Goal: Transaction & Acquisition: Purchase product/service

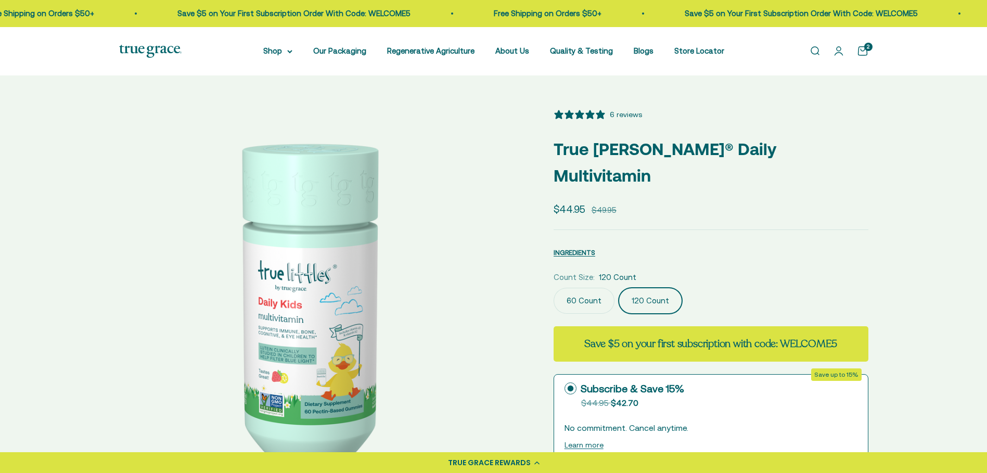
select select "3"
select select "46081071743190"
select select "46108266823894"
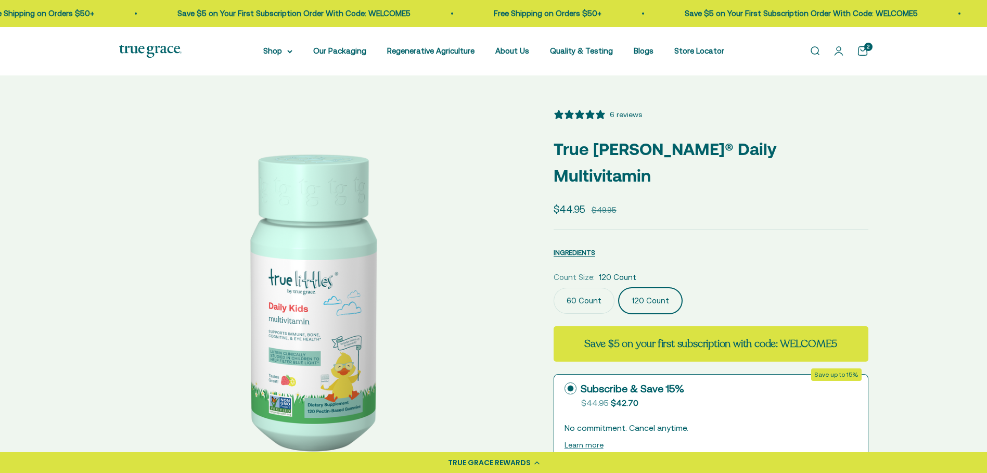
click at [535, 464] on icon at bounding box center [536, 463] width 5 height 4
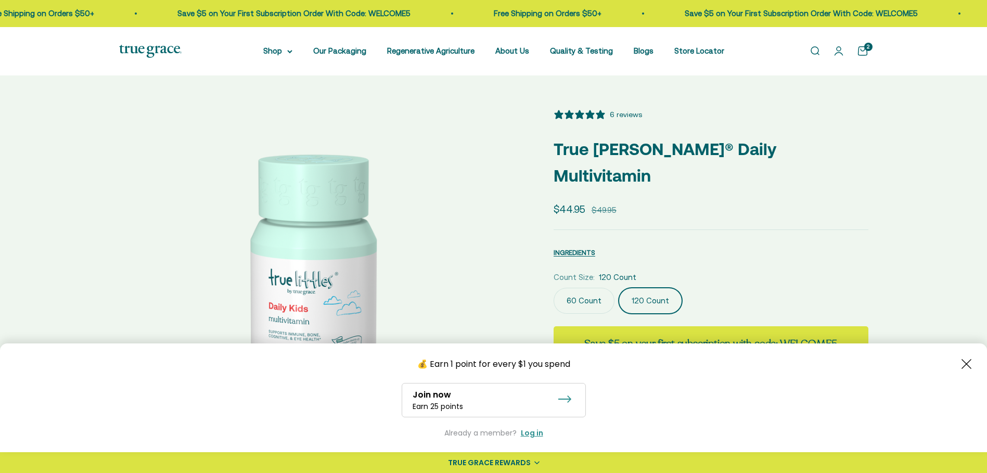
click at [530, 433] on div "Log in" at bounding box center [532, 433] width 22 height 11
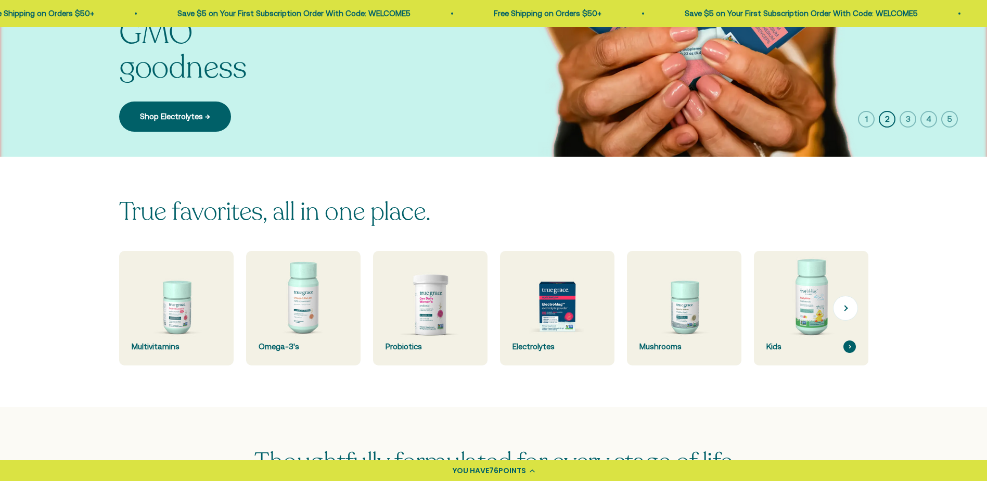
scroll to position [208, 0]
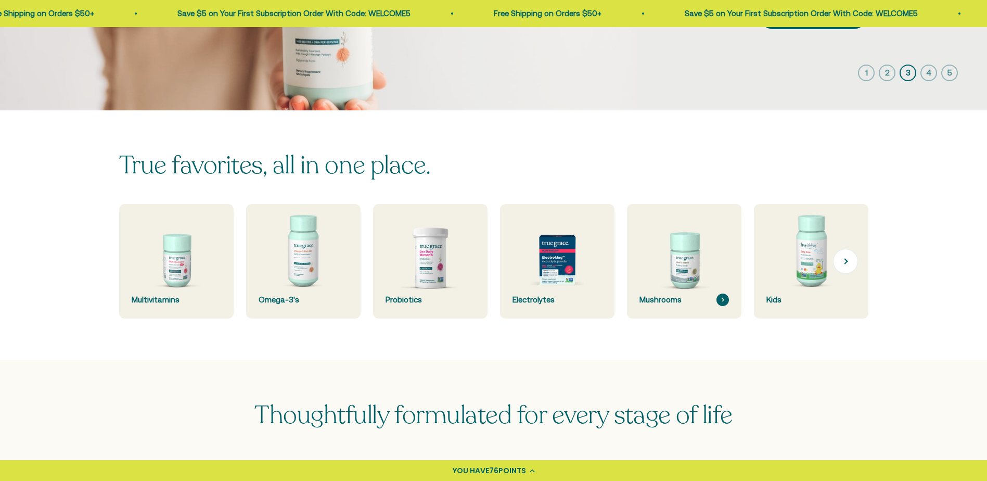
click at [682, 276] on img at bounding box center [683, 261] width 121 height 121
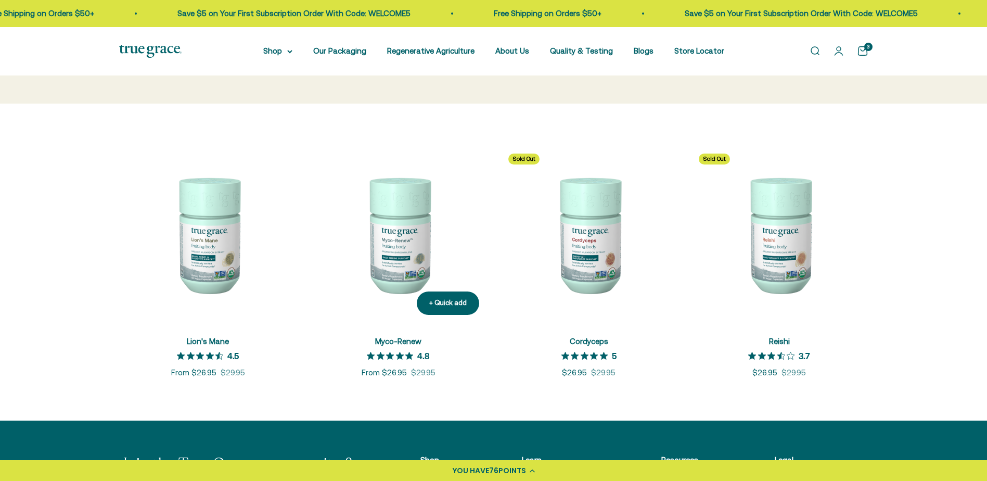
click at [392, 236] on img at bounding box center [399, 234] width 178 height 178
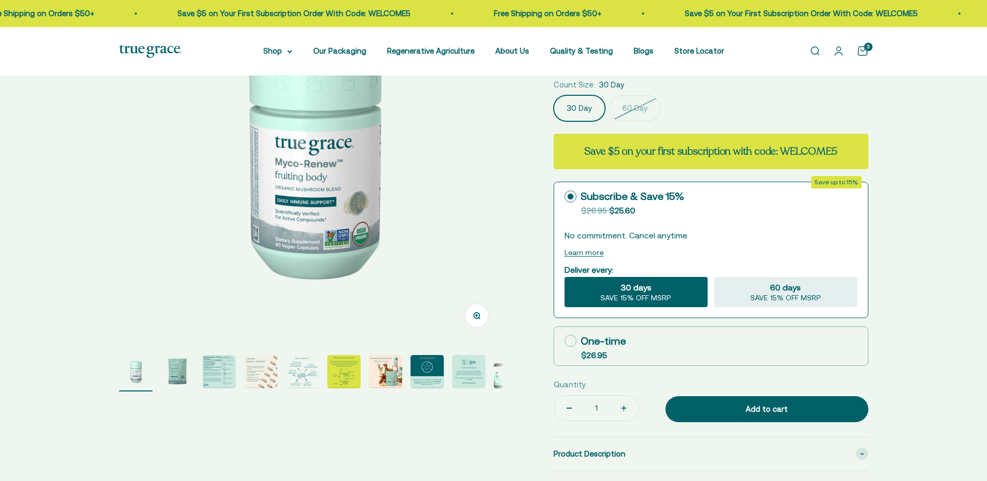
scroll to position [208, 0]
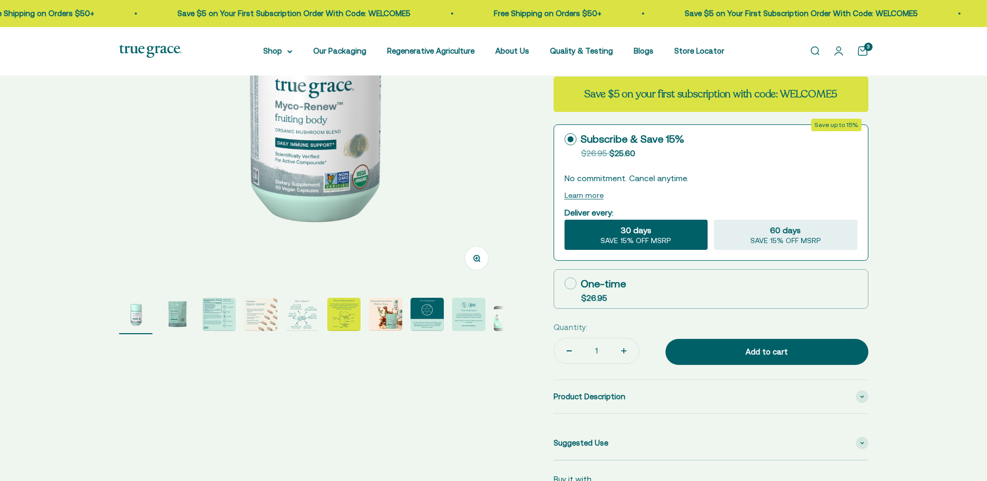
select select "3"
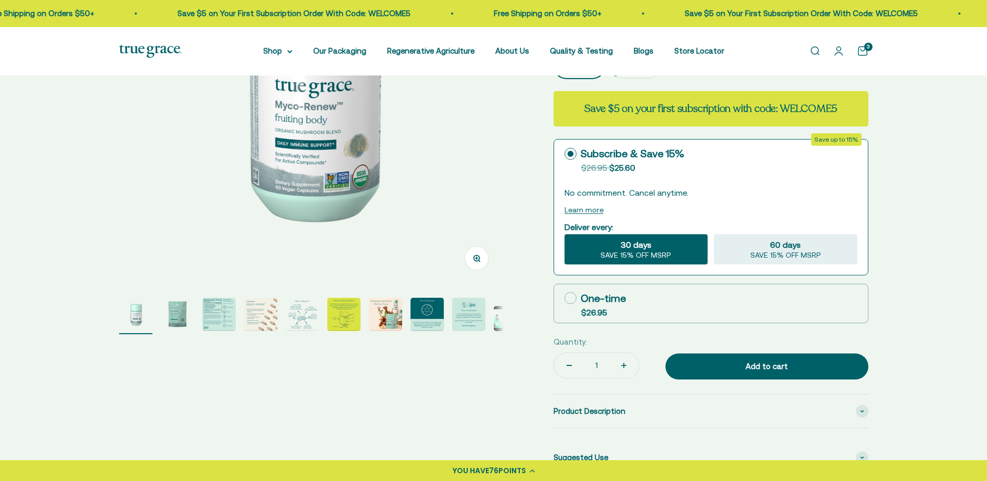
click at [174, 314] on img "Go to item 2" at bounding box center [177, 314] width 33 height 33
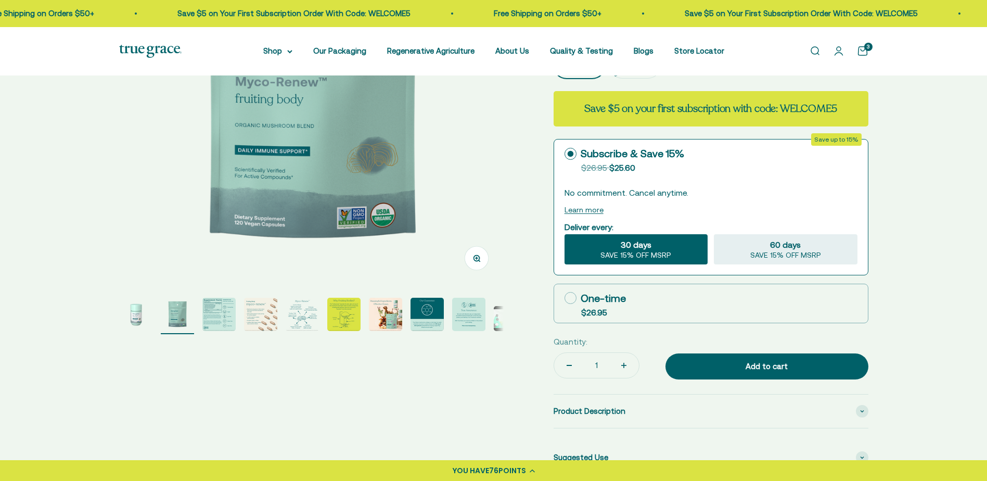
click at [210, 315] on img "Go to item 3" at bounding box center [218, 314] width 33 height 33
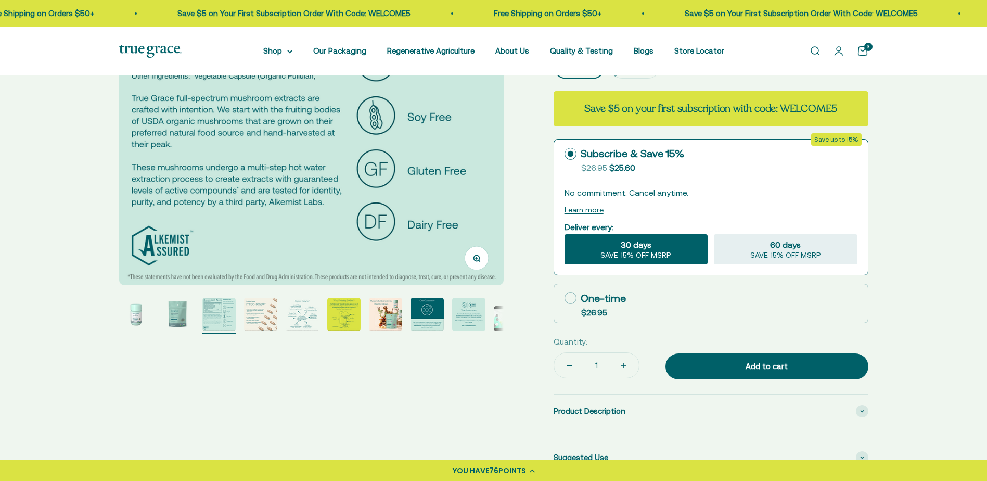
click at [262, 321] on img "Go to item 4" at bounding box center [260, 314] width 33 height 33
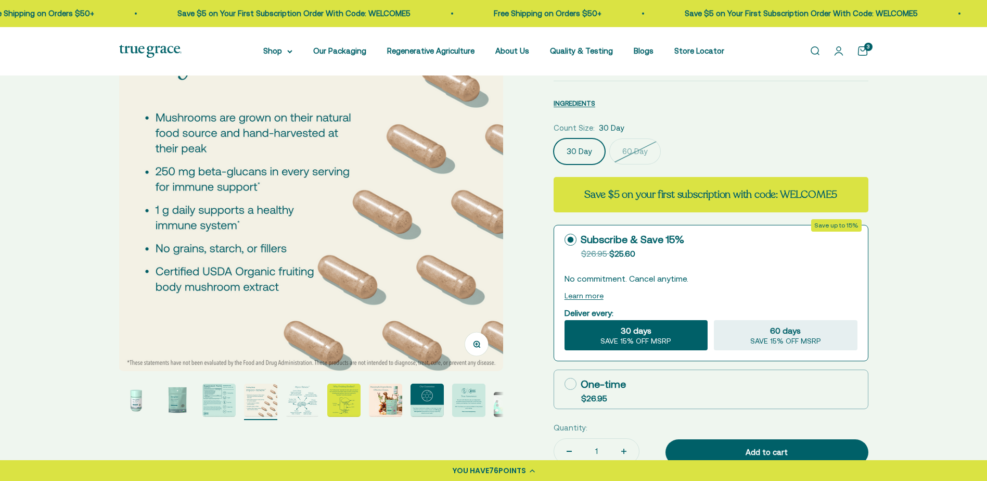
scroll to position [104, 0]
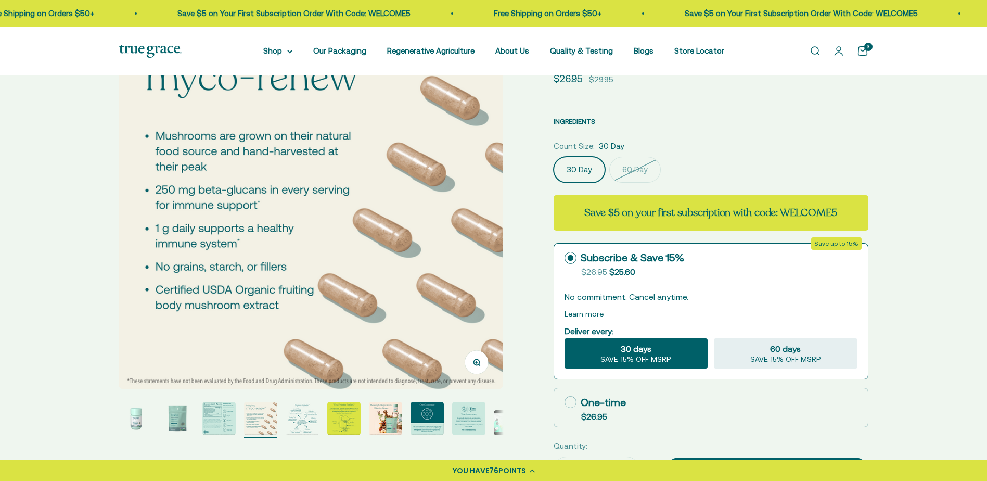
click at [303, 417] on img "Go to item 5" at bounding box center [302, 418] width 33 height 33
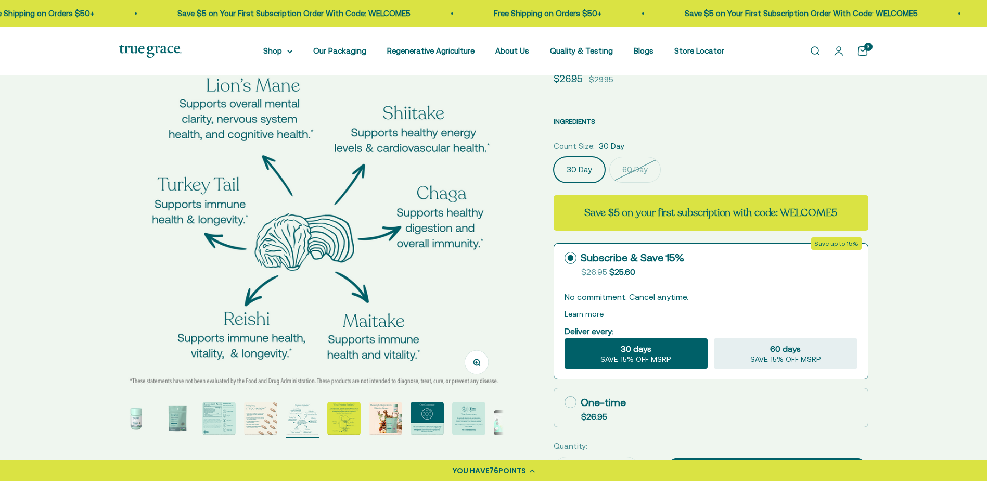
scroll to position [0, 1589]
click at [353, 413] on img "Go to item 6" at bounding box center [343, 418] width 33 height 33
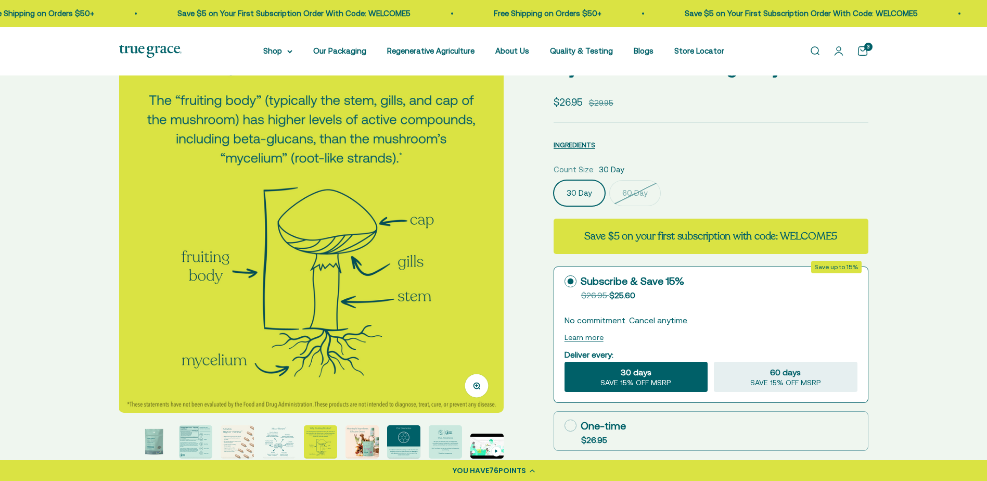
scroll to position [104, 0]
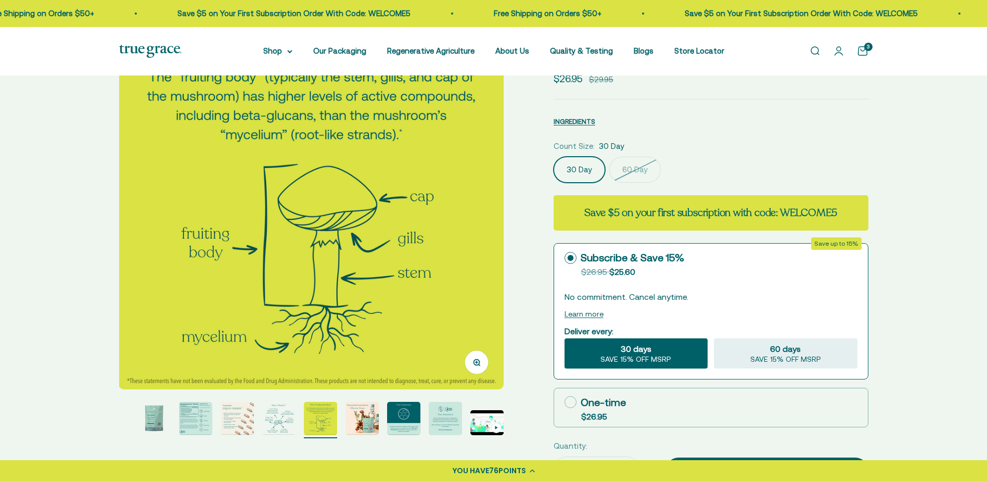
click at [357, 419] on img "Go to item 7" at bounding box center [362, 418] width 33 height 33
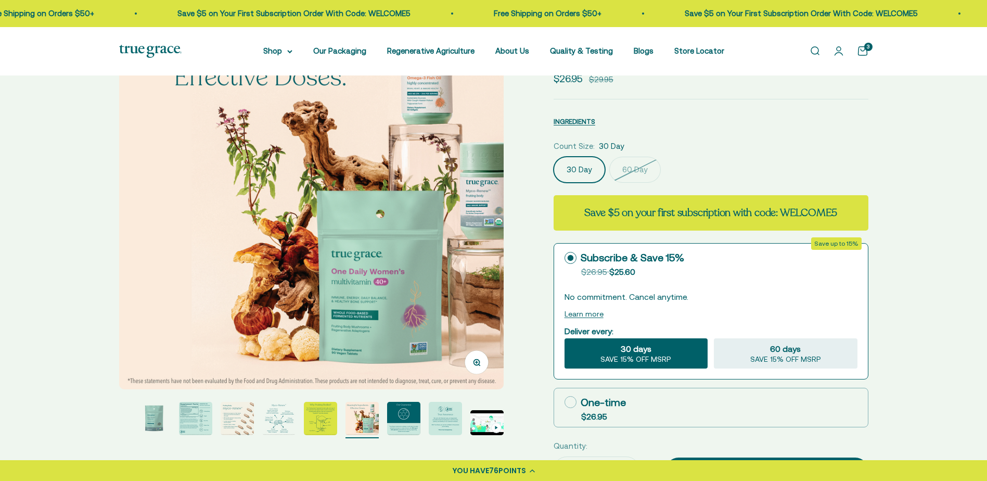
click at [411, 415] on img "Go to item 8" at bounding box center [403, 418] width 33 height 33
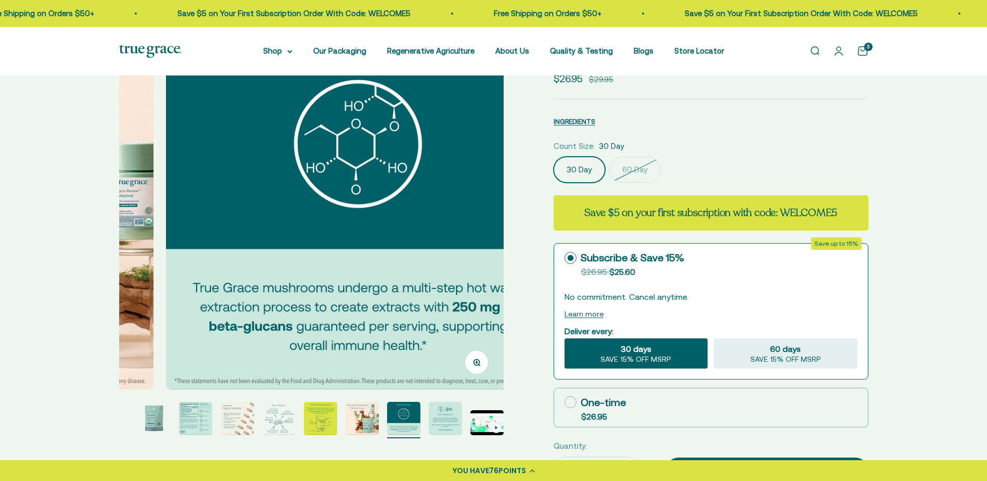
scroll to position [0, 2780]
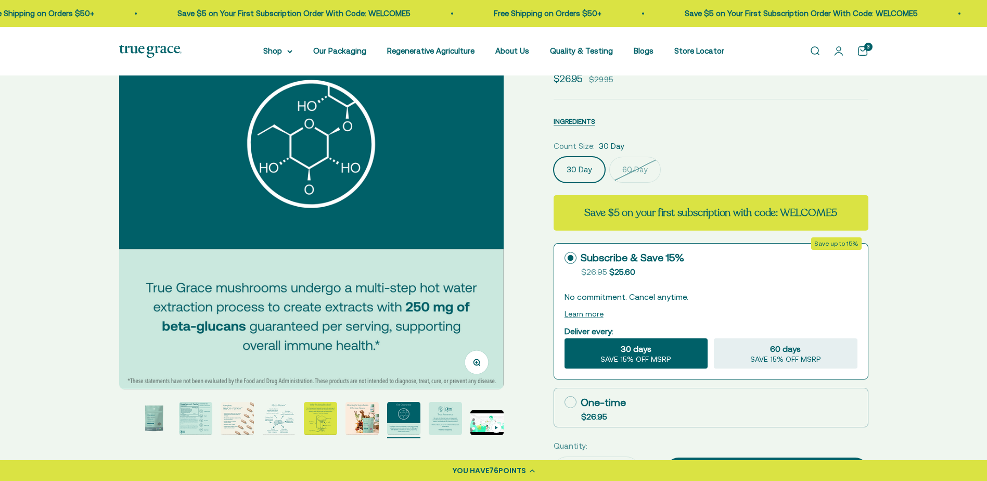
click at [459, 419] on img "Go to item 9" at bounding box center [445, 418] width 33 height 33
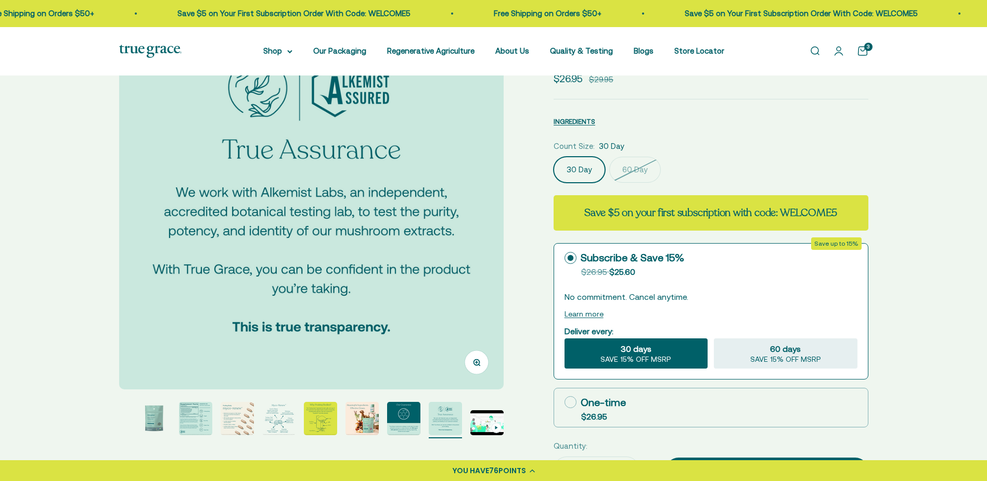
scroll to position [0, 3177]
click at [477, 412] on img "Go to item 10" at bounding box center [486, 422] width 33 height 25
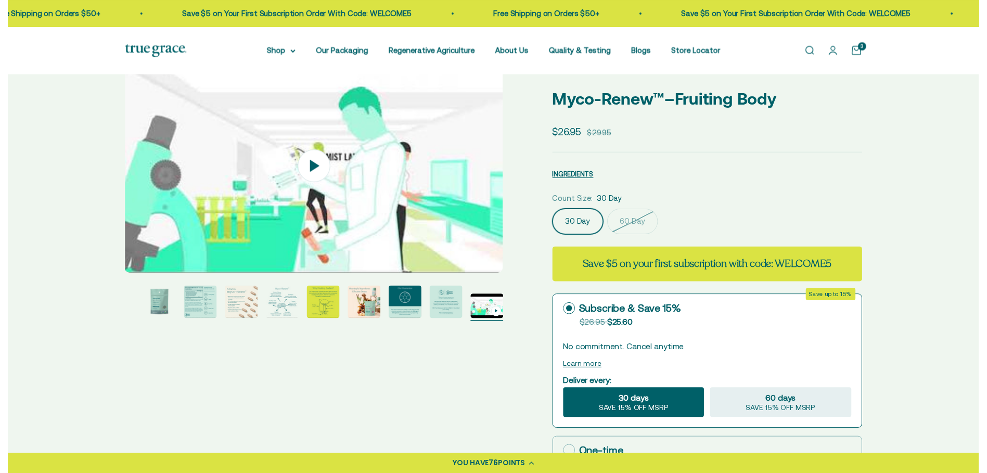
scroll to position [104, 0]
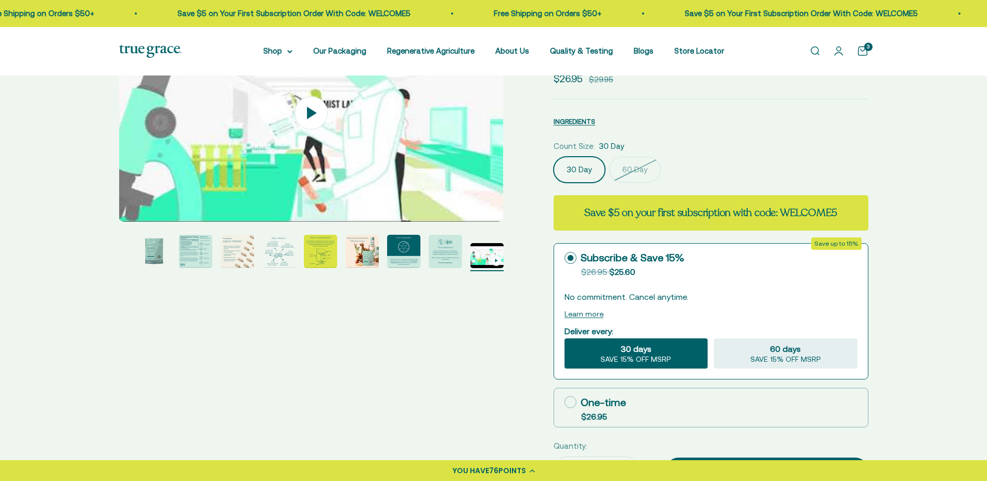
click at [574, 402] on icon at bounding box center [571, 402] width 12 height 12
click at [565, 402] on input "One-time $26.95" at bounding box center [564, 402] width 1 height 1
radio input "true"
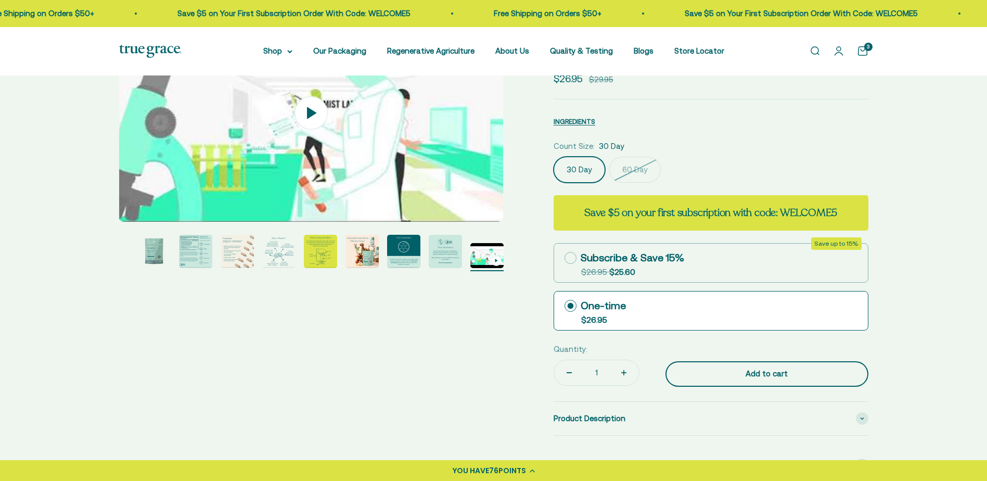
click at [710, 374] on div "Add to cart" at bounding box center [766, 373] width 161 height 12
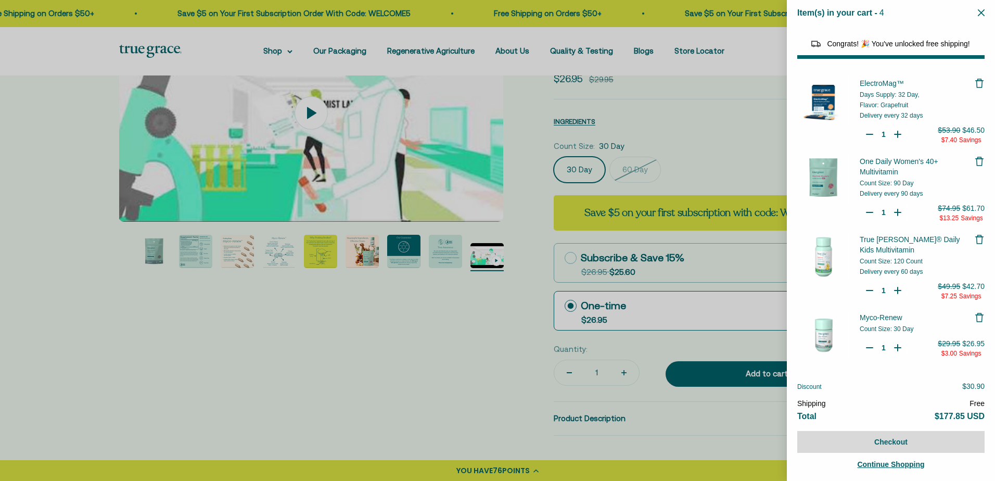
select select "46081071743190"
select select "46108266823894"
click at [54, 173] on div at bounding box center [497, 240] width 995 height 481
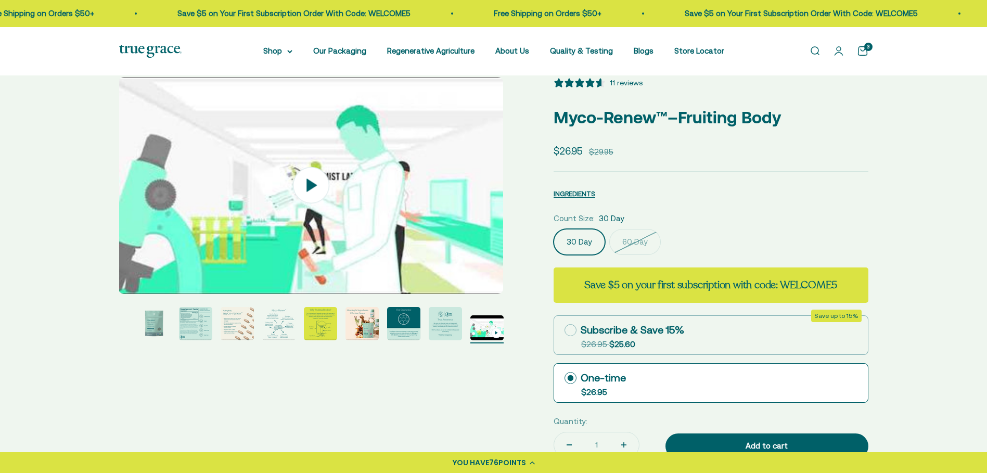
scroll to position [0, 0]
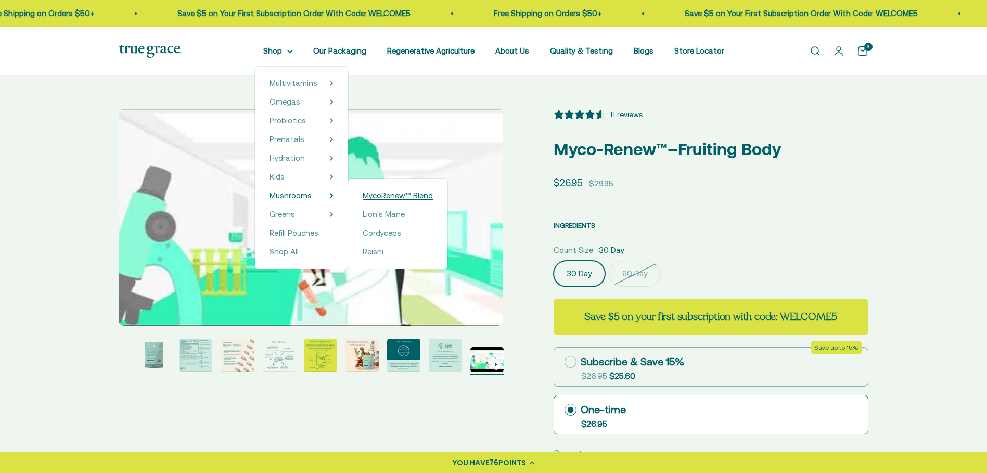
click at [398, 197] on span "MycoRenew™ Blend" at bounding box center [398, 195] width 70 height 9
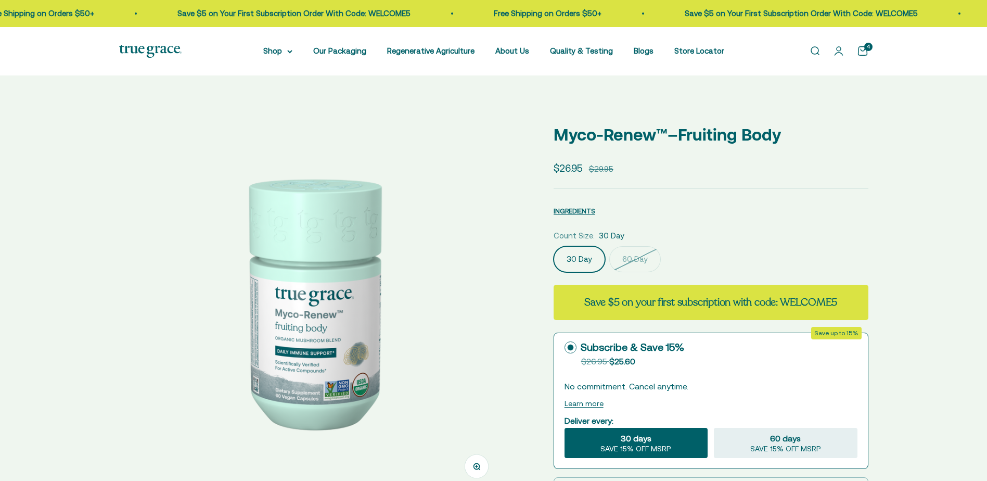
select select "3"
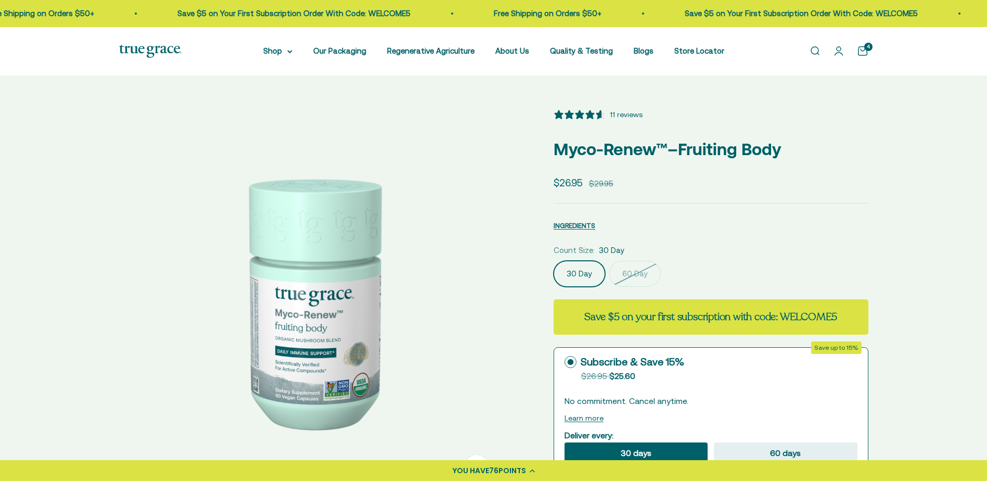
click at [362, 319] on img at bounding box center [311, 301] width 385 height 385
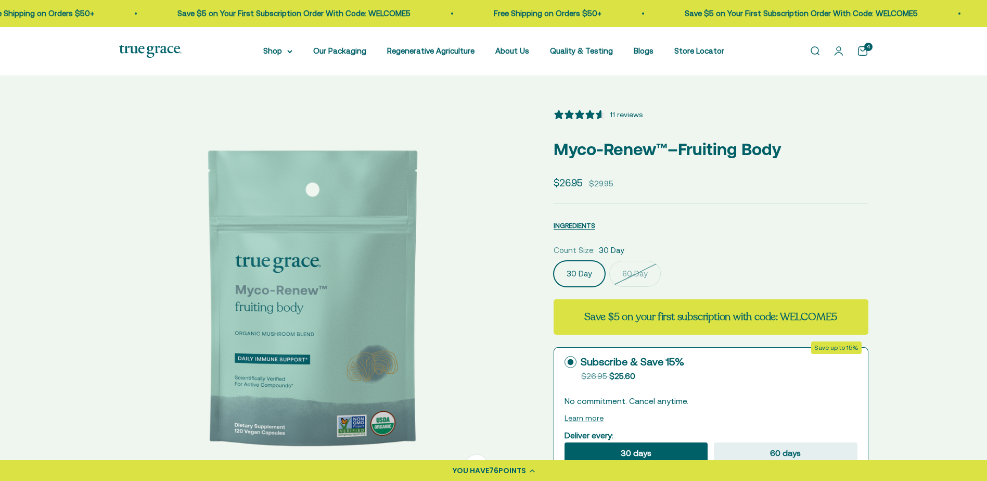
click at [362, 319] on img at bounding box center [311, 301] width 385 height 385
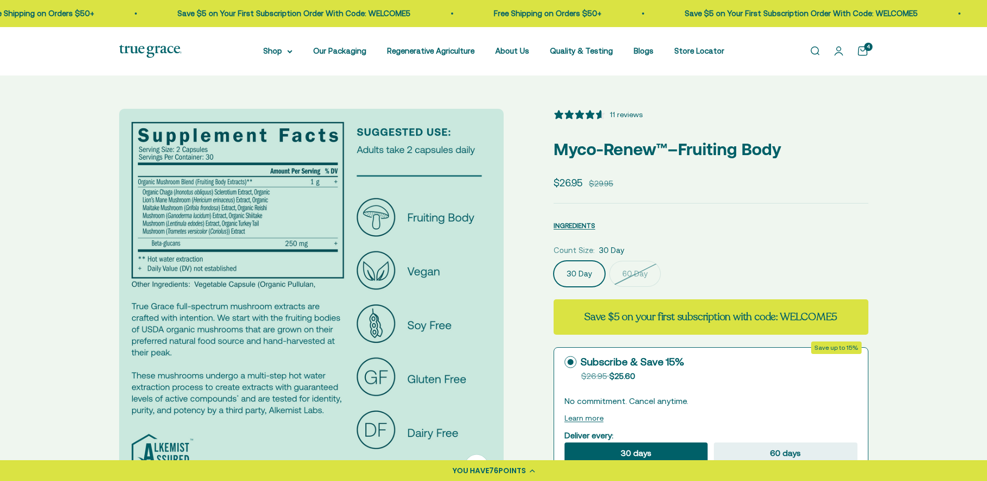
click at [362, 319] on img at bounding box center [311, 301] width 385 height 385
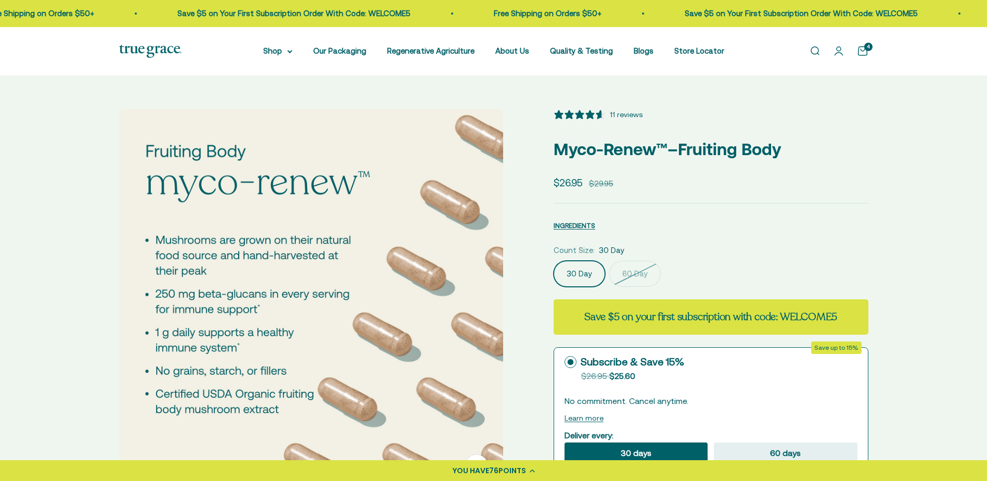
click at [362, 319] on img at bounding box center [311, 301] width 385 height 385
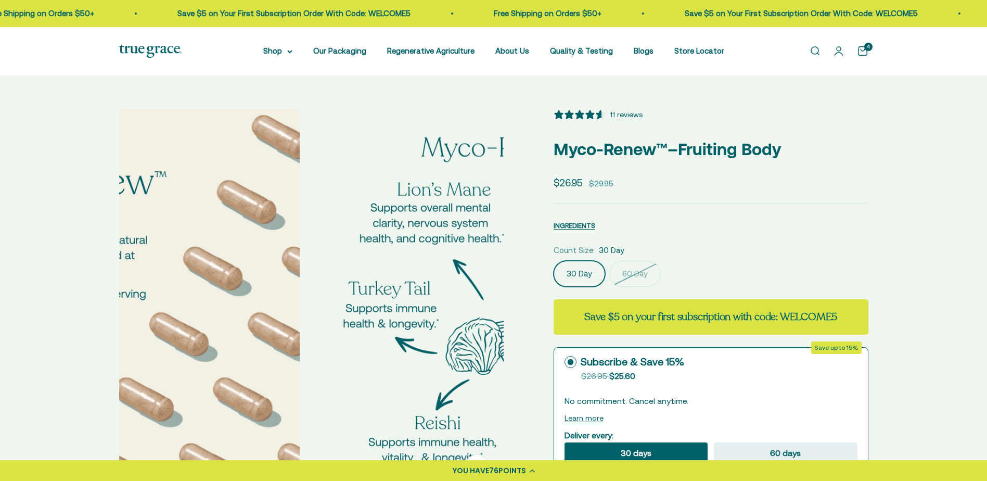
scroll to position [0, 1589]
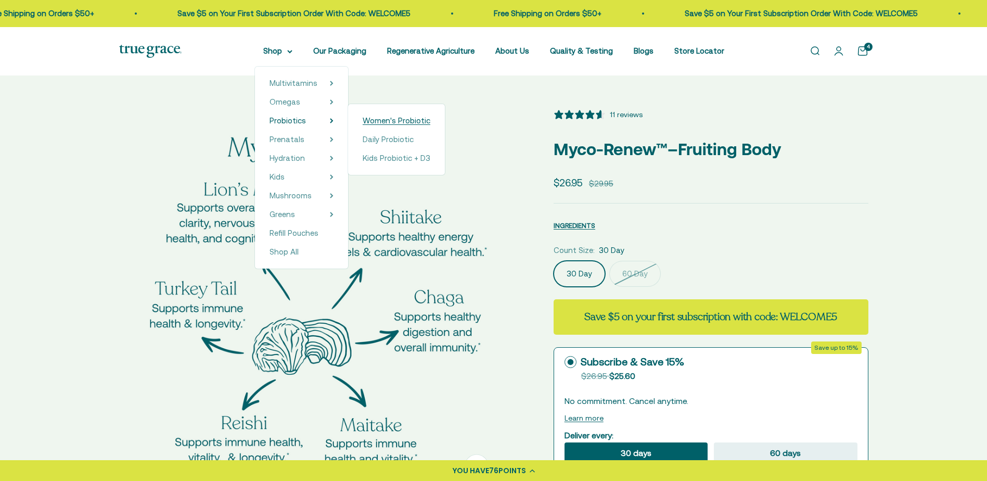
click at [408, 119] on span "Women's Probiotic" at bounding box center [397, 120] width 68 height 9
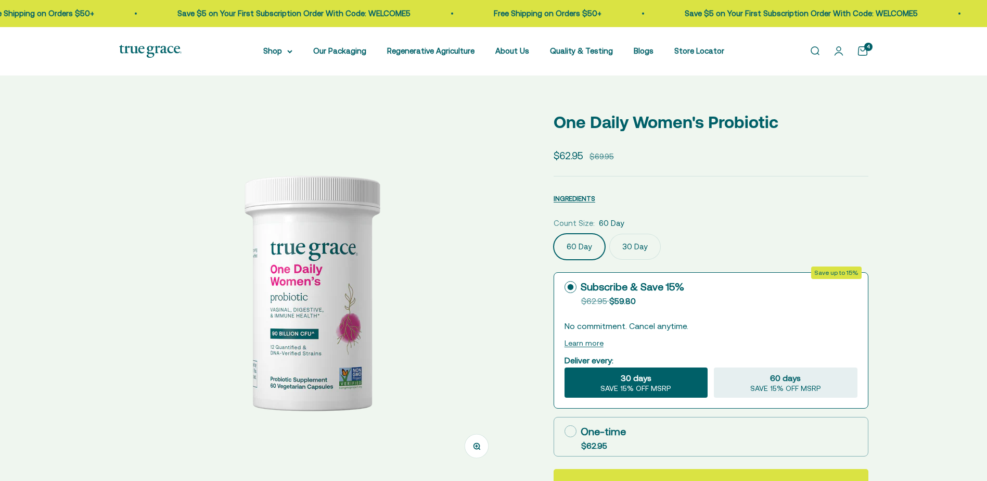
select select "3"
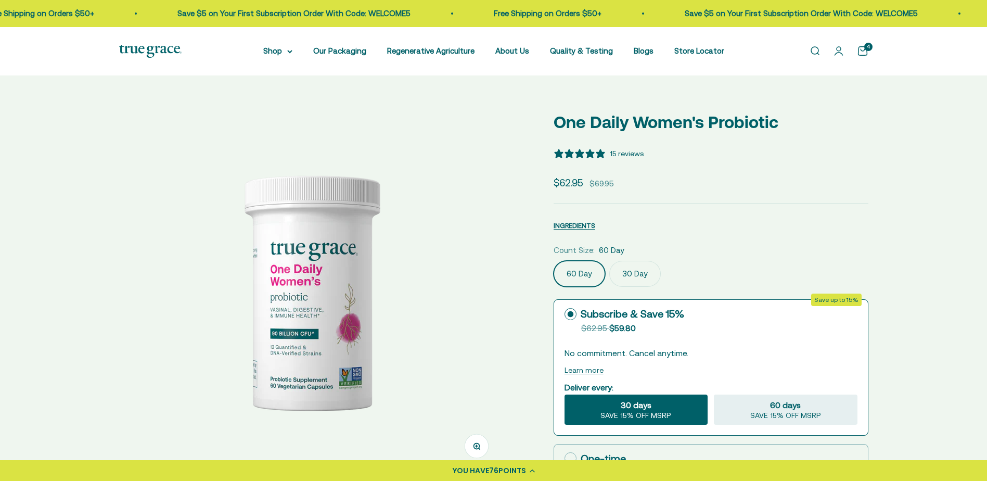
click at [347, 314] on img at bounding box center [311, 291] width 364 height 364
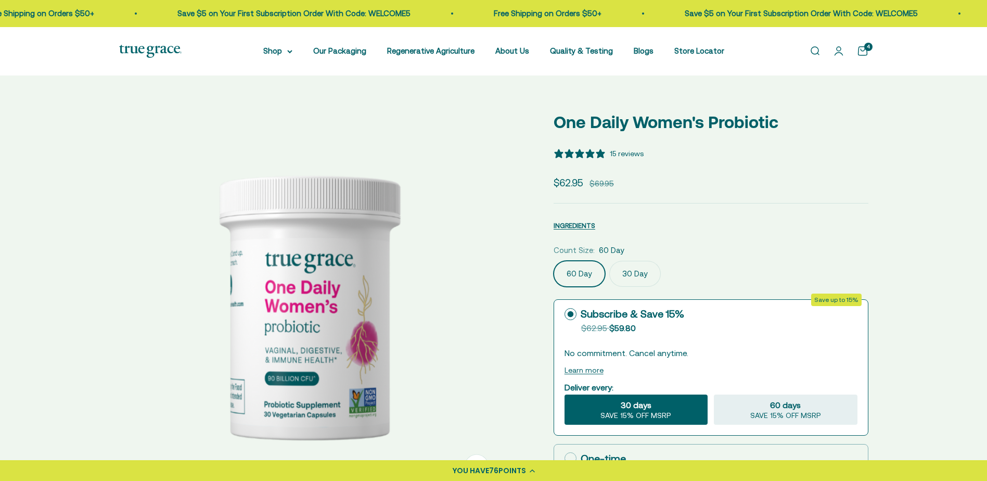
click at [343, 312] on img at bounding box center [311, 301] width 385 height 385
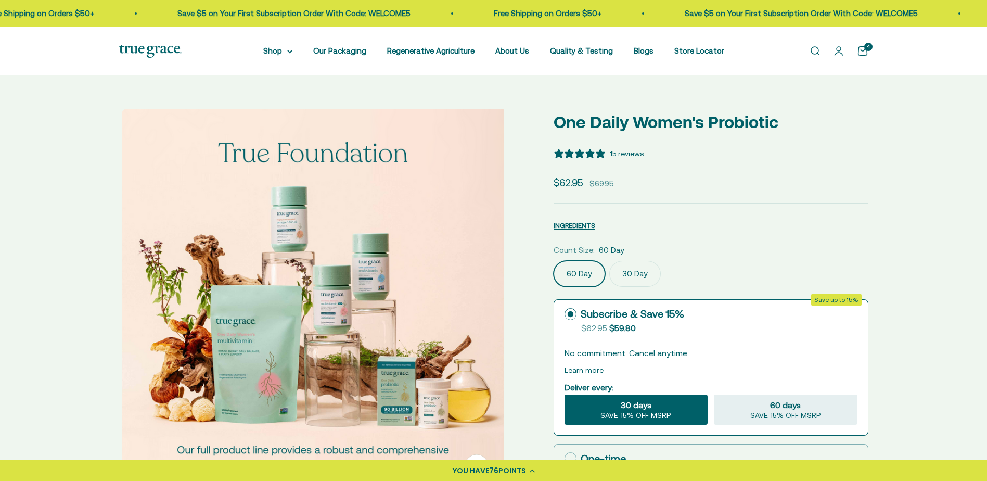
scroll to position [0, 794]
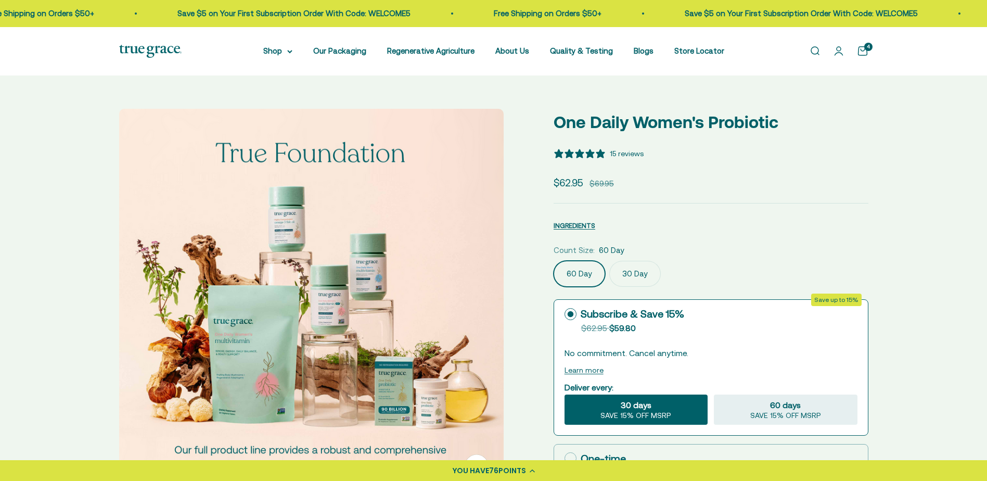
click at [343, 312] on img at bounding box center [311, 301] width 385 height 385
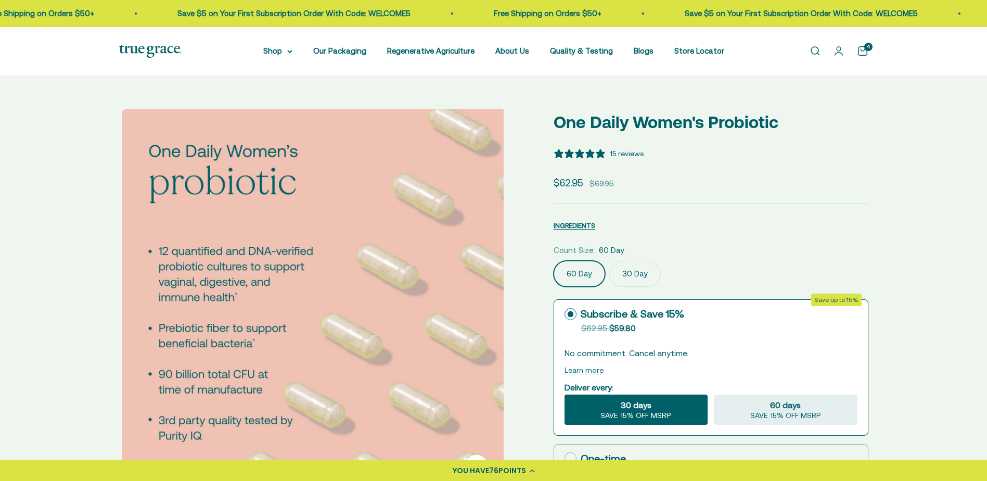
scroll to position [0, 1192]
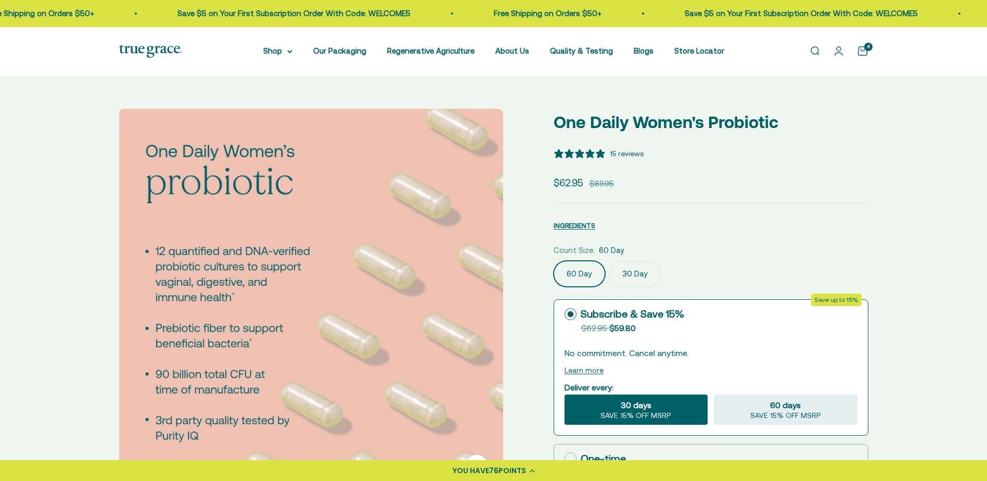
click at [341, 311] on img at bounding box center [311, 301] width 385 height 385
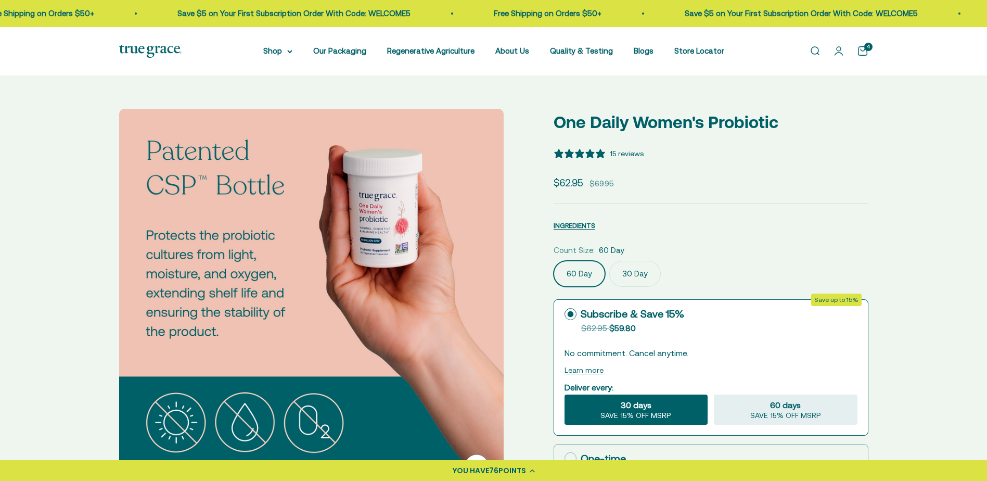
scroll to position [0, 1589]
click at [341, 311] on img at bounding box center [311, 301] width 385 height 385
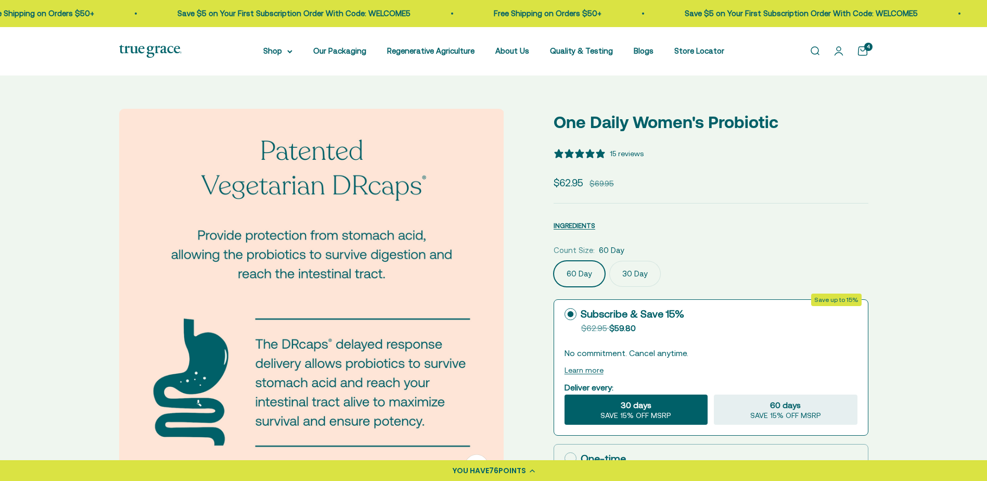
scroll to position [0, 1986]
click at [339, 310] on img at bounding box center [311, 301] width 385 height 385
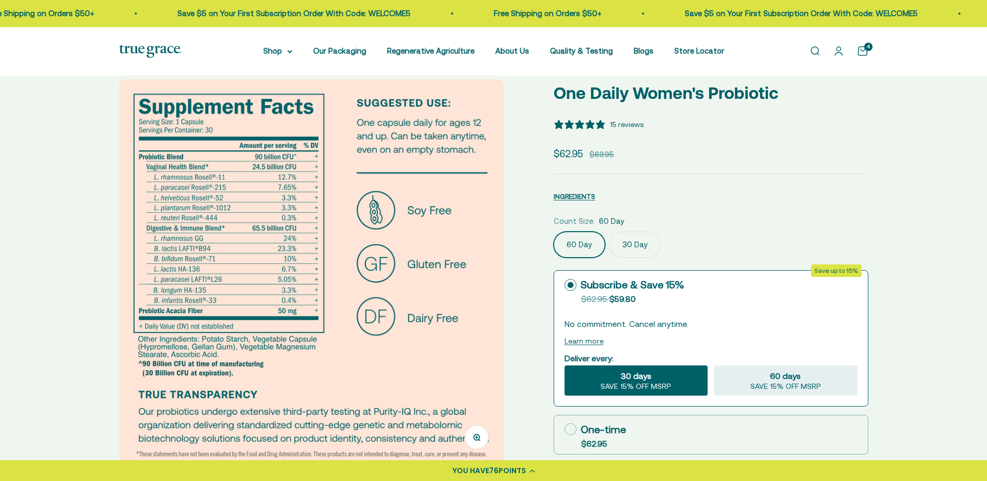
scroll to position [52, 0]
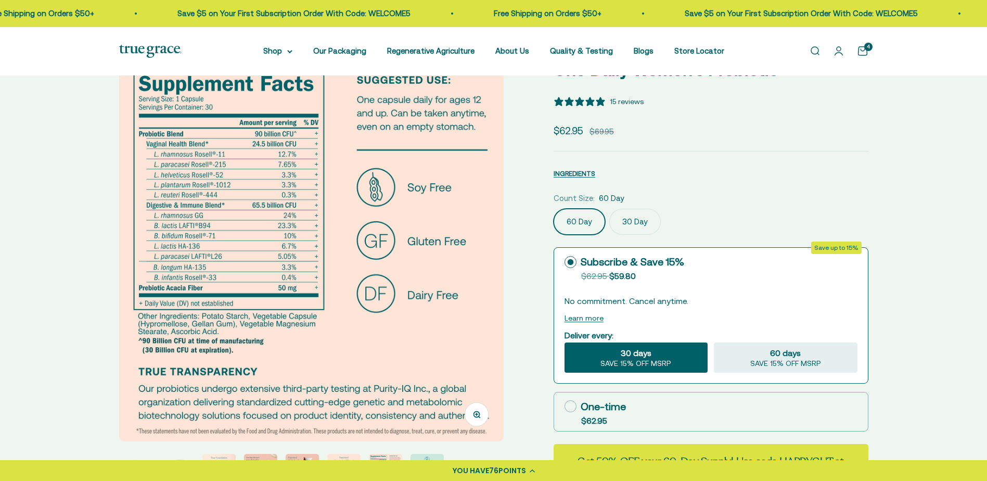
click at [339, 310] on img at bounding box center [311, 249] width 385 height 385
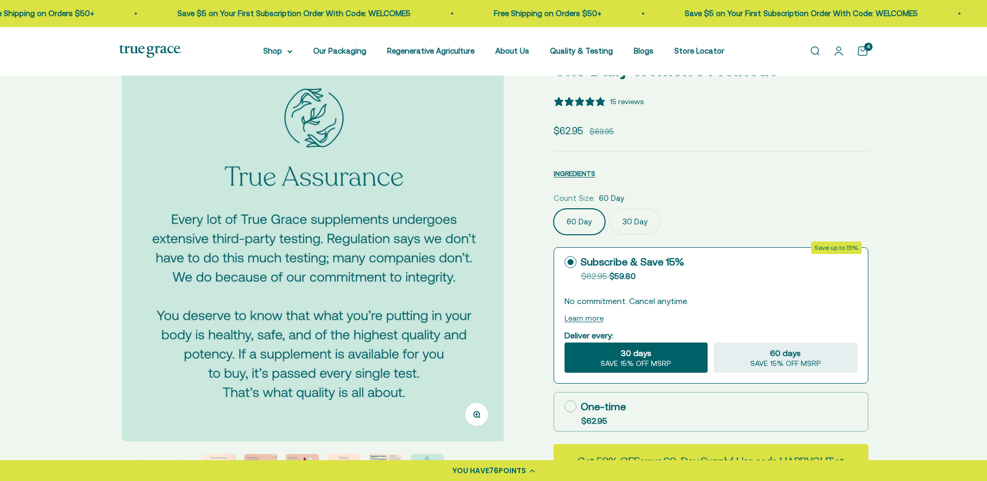
scroll to position [0, 2780]
click at [339, 310] on img at bounding box center [311, 249] width 385 height 385
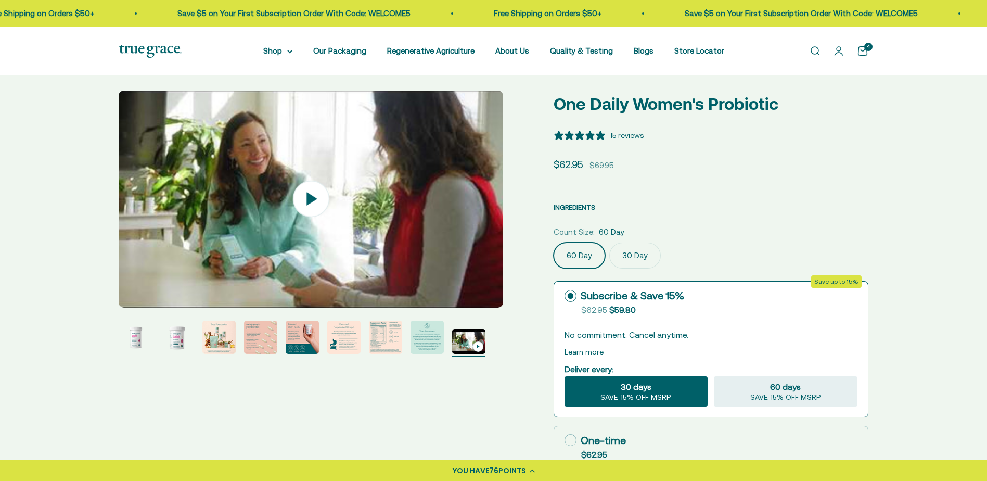
scroll to position [0, 0]
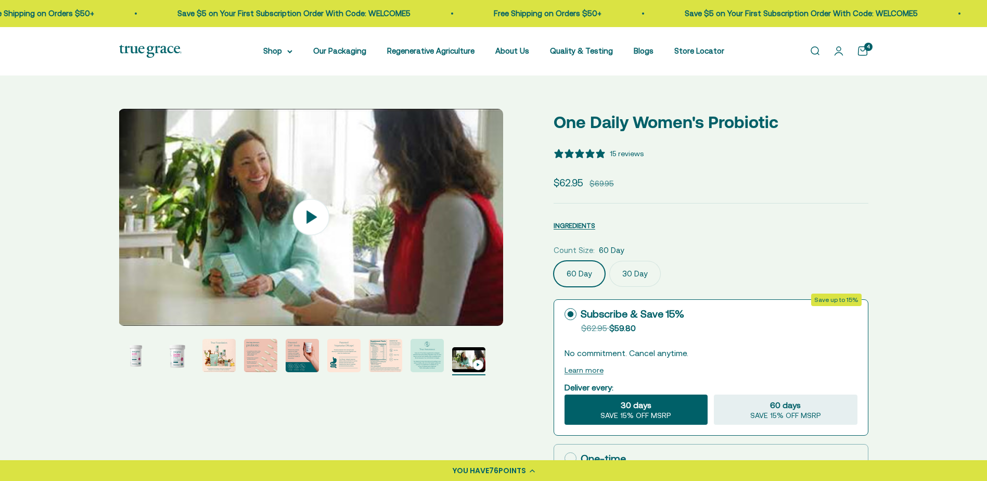
click at [308, 217] on icon at bounding box center [311, 217] width 10 height 13
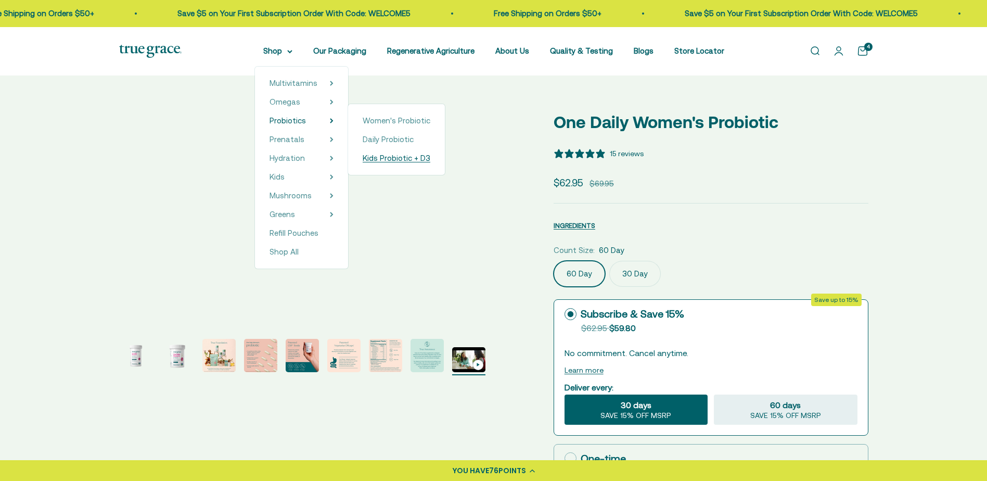
click at [404, 159] on span "Kids Probiotic + D3" at bounding box center [397, 157] width 68 height 9
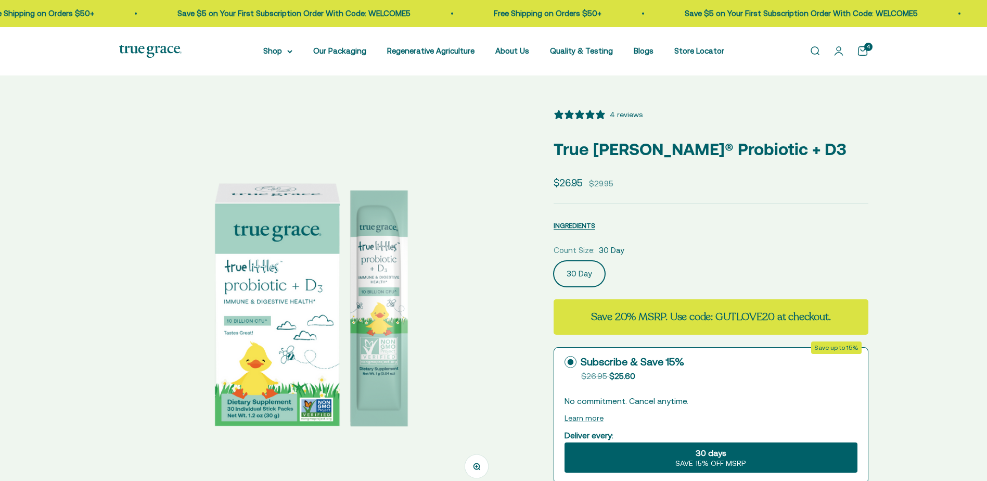
select select "3"
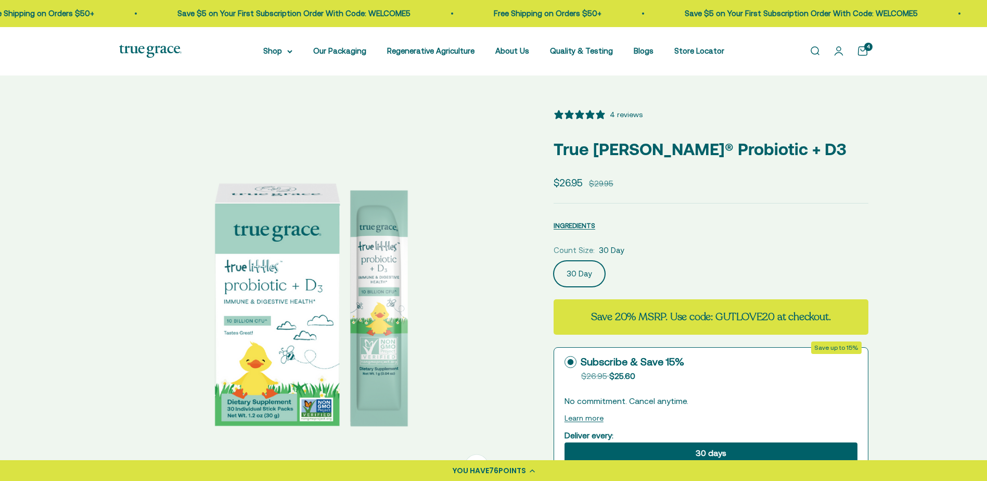
click at [303, 326] on img at bounding box center [311, 301] width 385 height 385
click at [363, 309] on img at bounding box center [311, 301] width 385 height 385
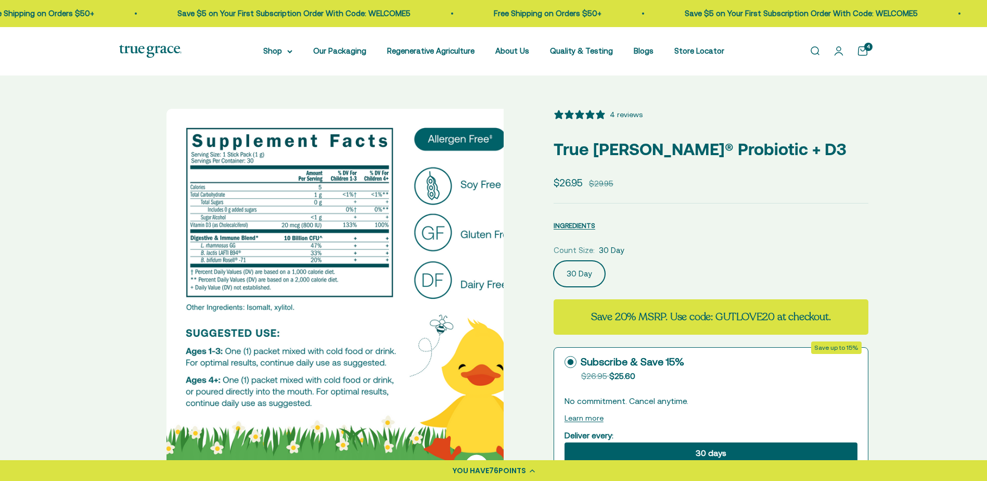
scroll to position [0, 397]
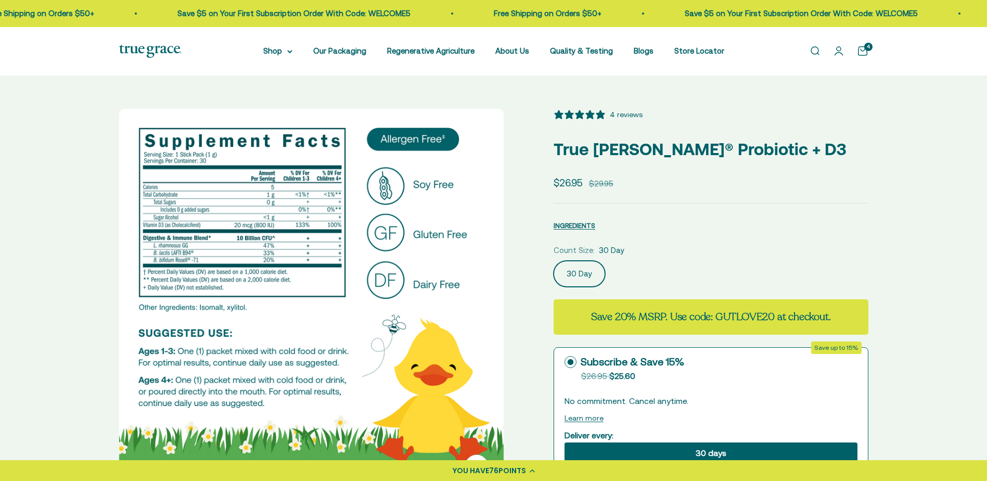
click at [469, 297] on img at bounding box center [311, 301] width 385 height 385
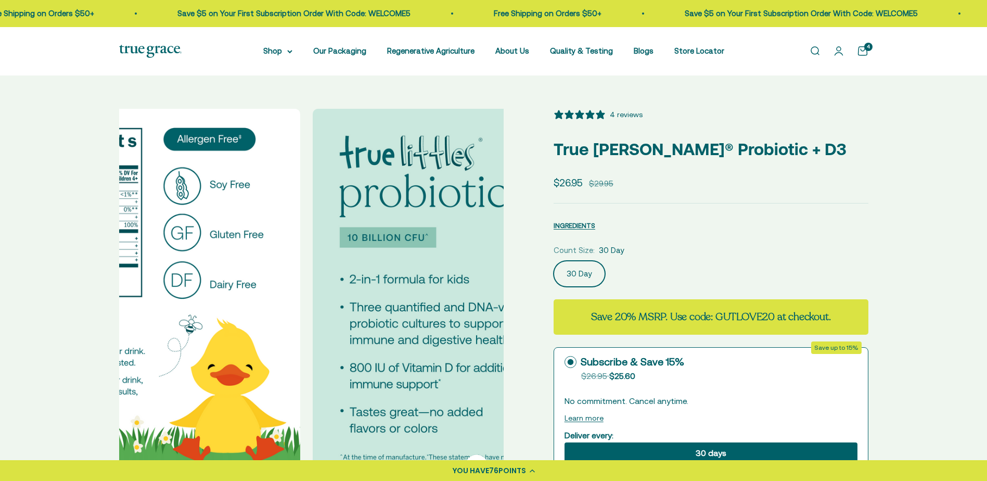
scroll to position [0, 794]
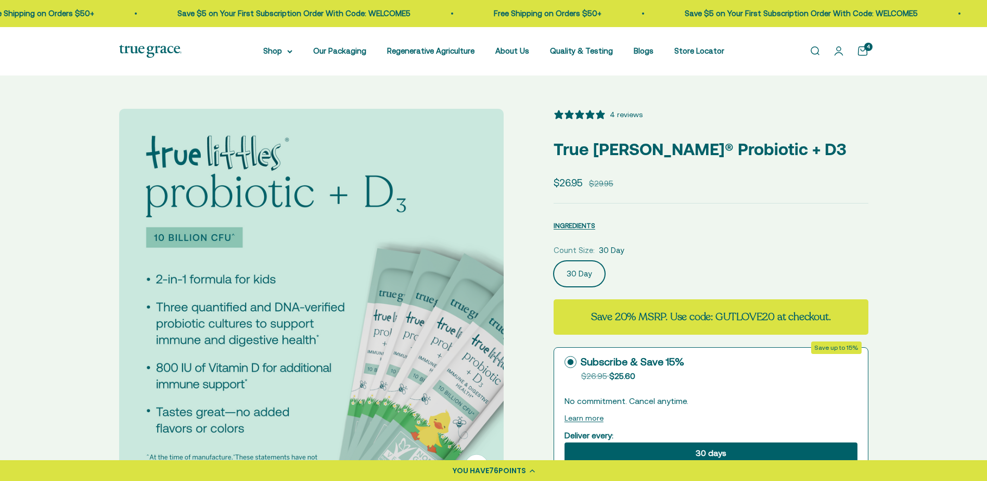
click at [470, 295] on img at bounding box center [311, 301] width 385 height 385
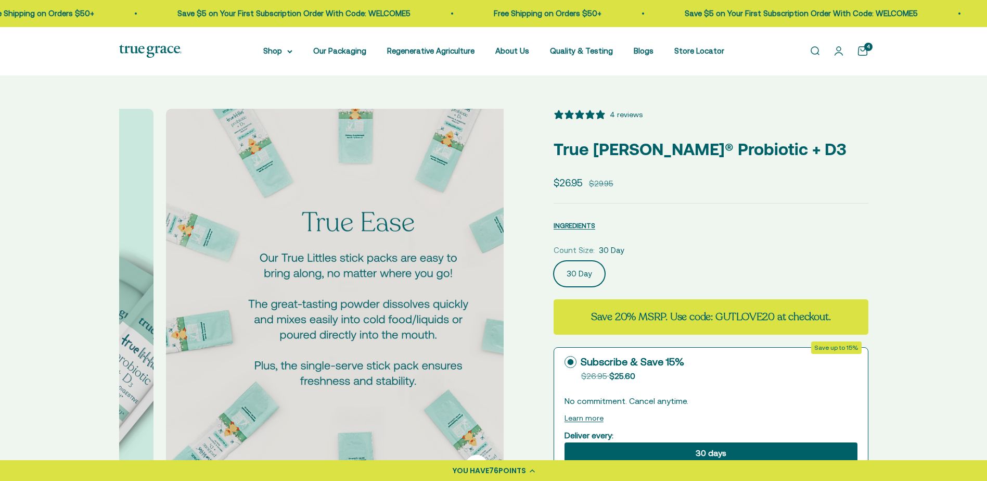
scroll to position [0, 1192]
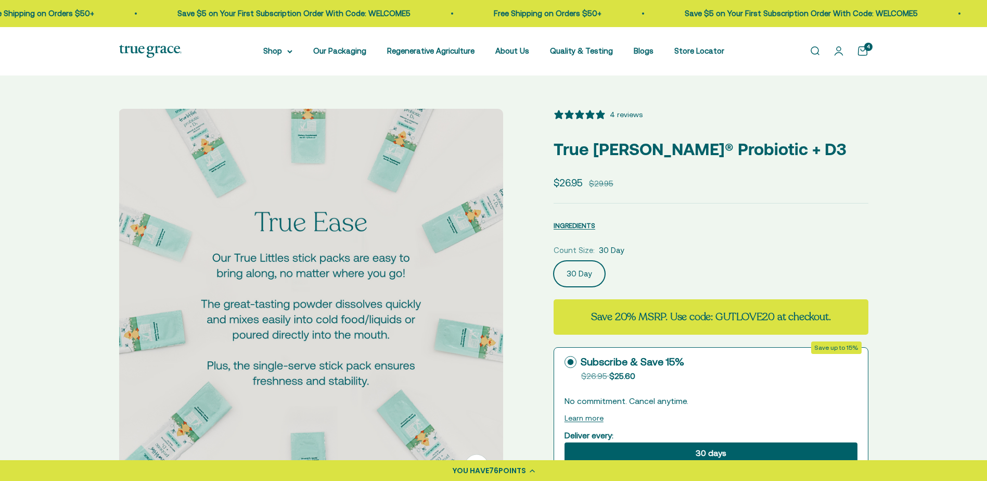
click at [470, 295] on img at bounding box center [311, 301] width 385 height 385
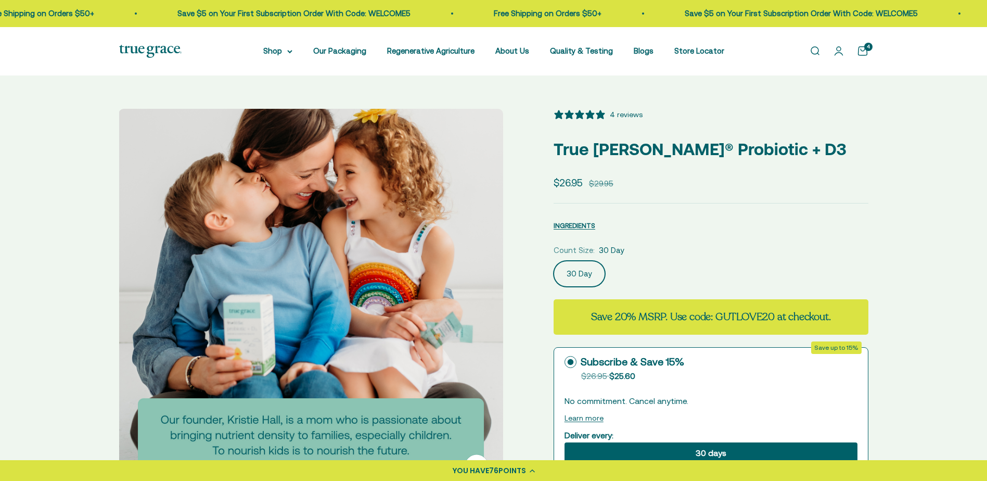
scroll to position [52, 0]
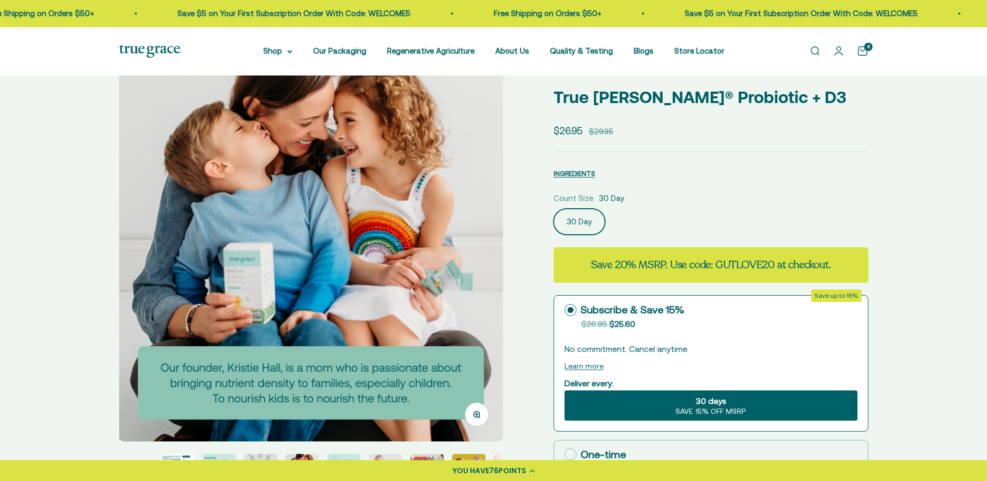
click at [470, 295] on img at bounding box center [311, 249] width 385 height 385
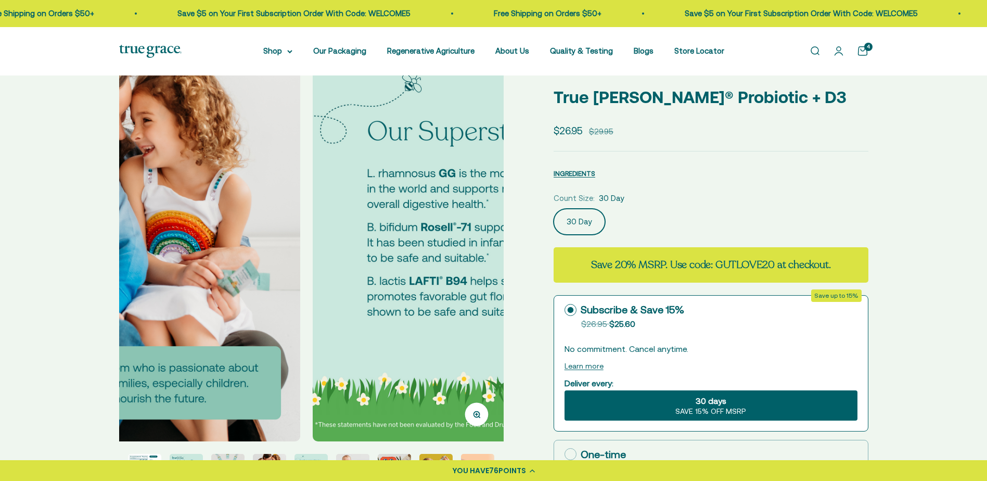
scroll to position [0, 1986]
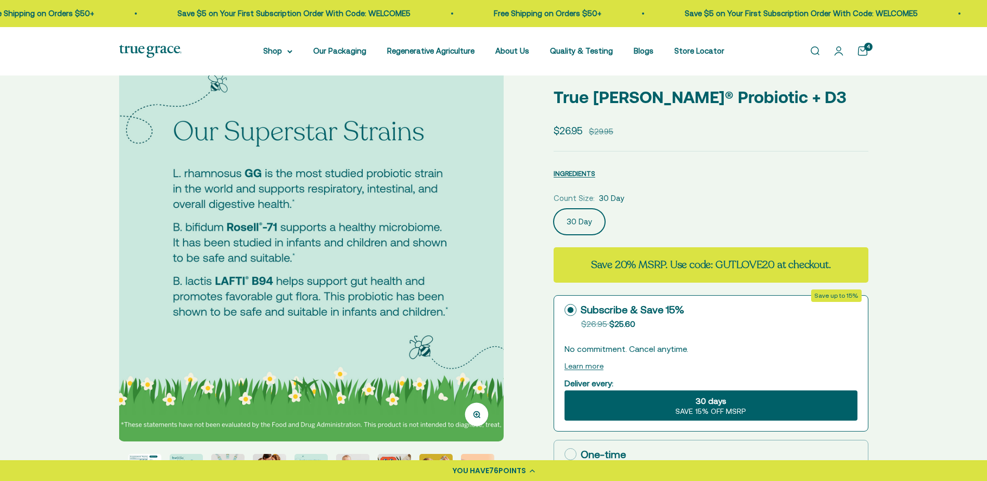
click at [469, 295] on img at bounding box center [311, 249] width 385 height 385
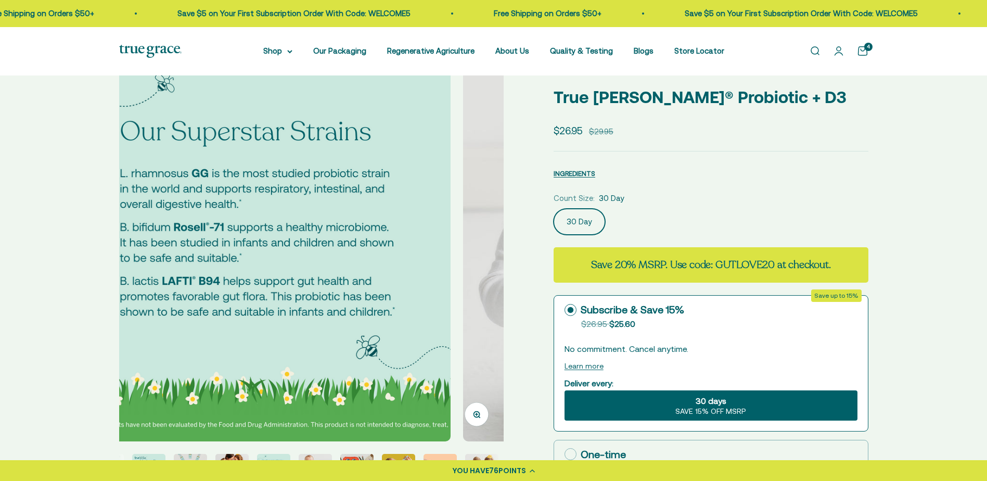
scroll to position [0, 74]
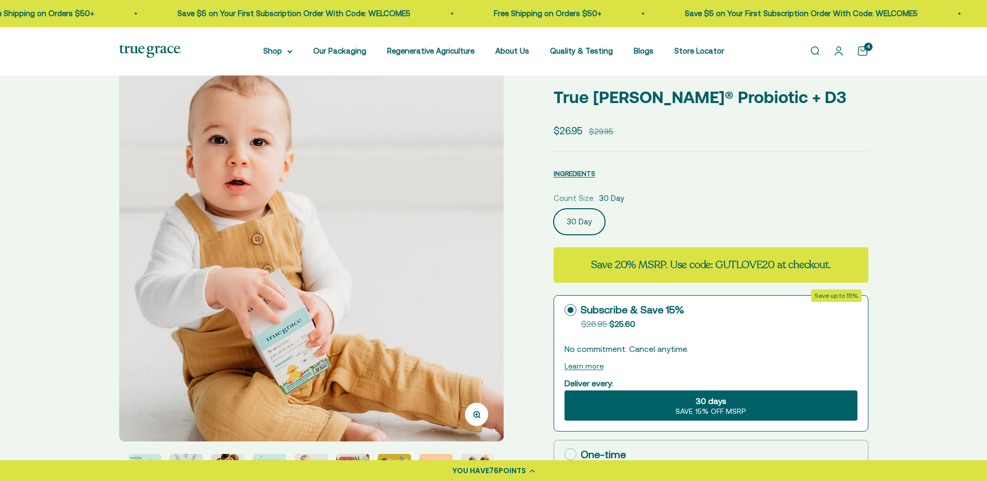
click at [470, 295] on img at bounding box center [311, 249] width 385 height 385
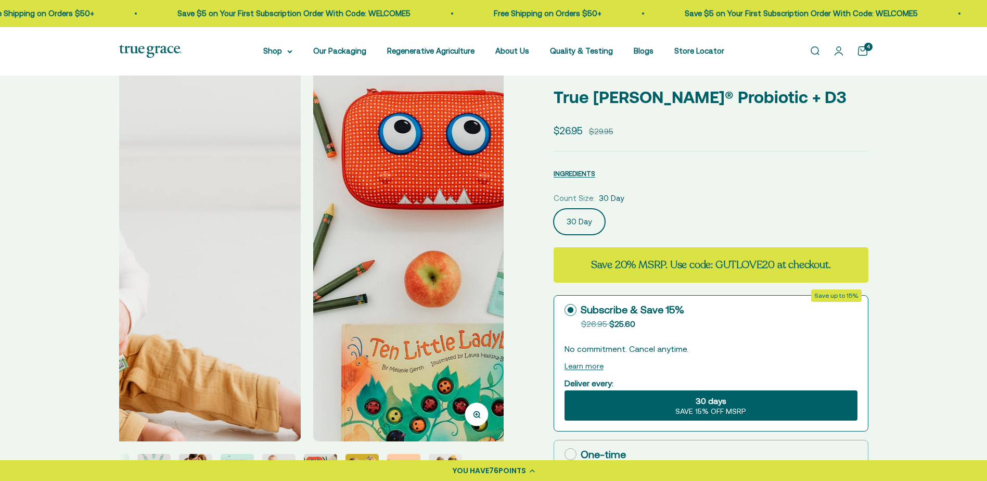
scroll to position [0, 2780]
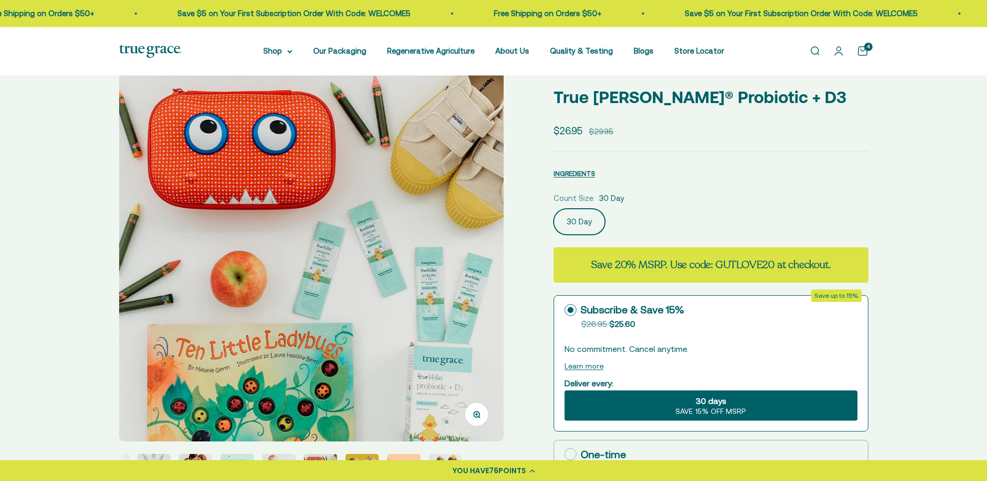
click at [470, 295] on img at bounding box center [311, 249] width 385 height 385
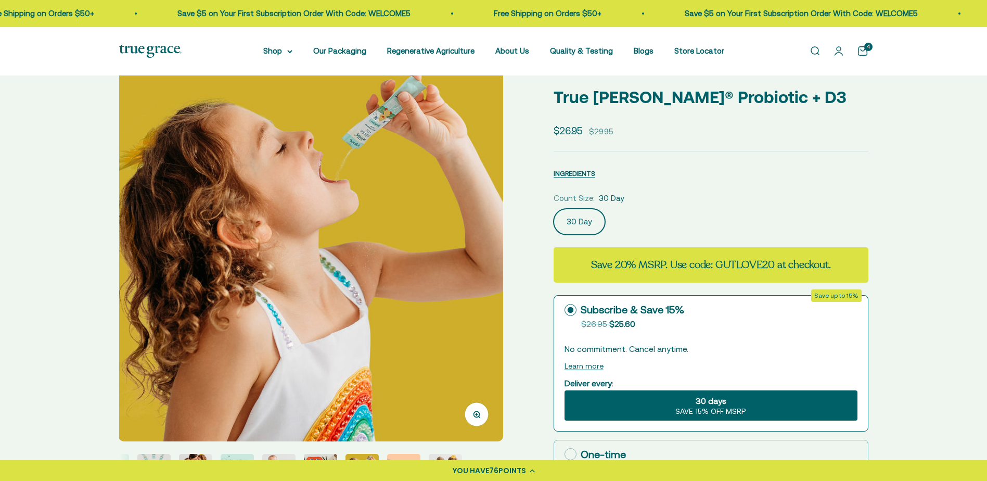
click at [470, 295] on img at bounding box center [311, 249] width 385 height 385
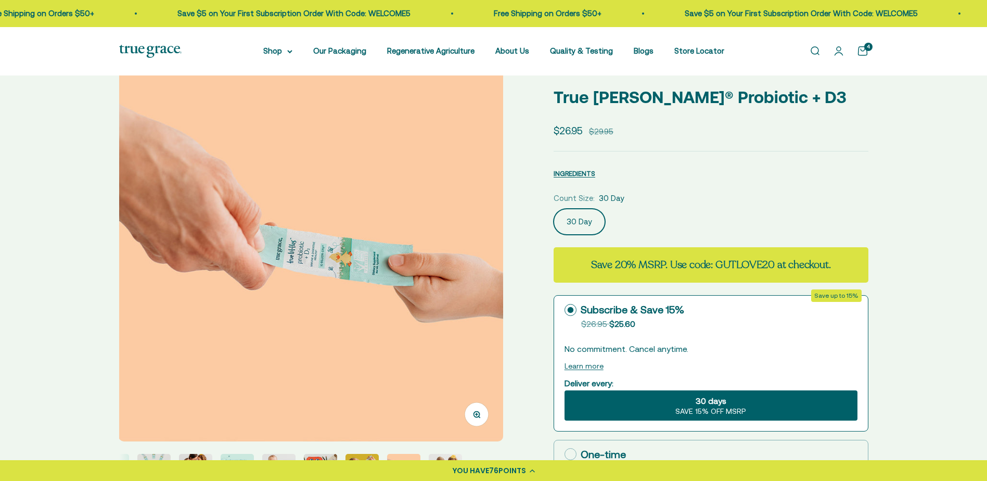
click at [470, 295] on img at bounding box center [311, 249] width 385 height 385
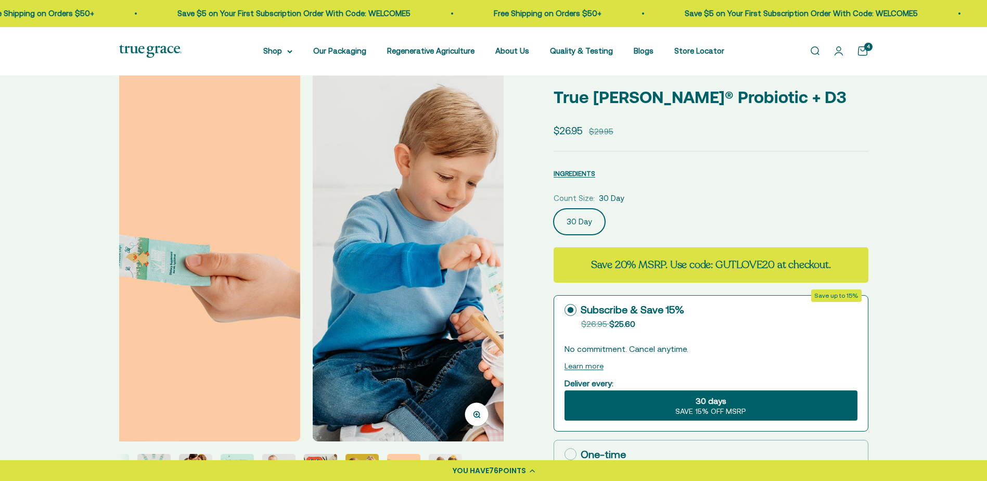
scroll to position [0, 3971]
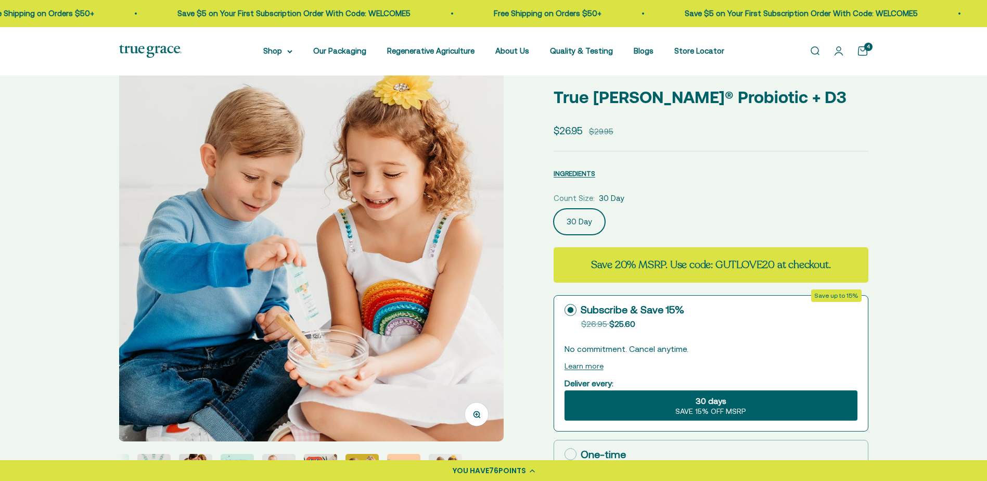
click at [470, 295] on img at bounding box center [311, 249] width 385 height 385
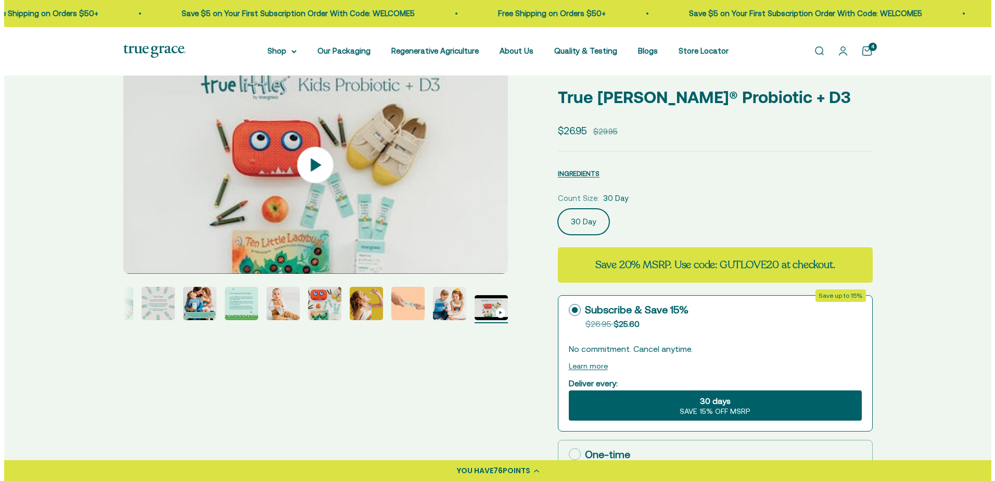
scroll to position [104, 0]
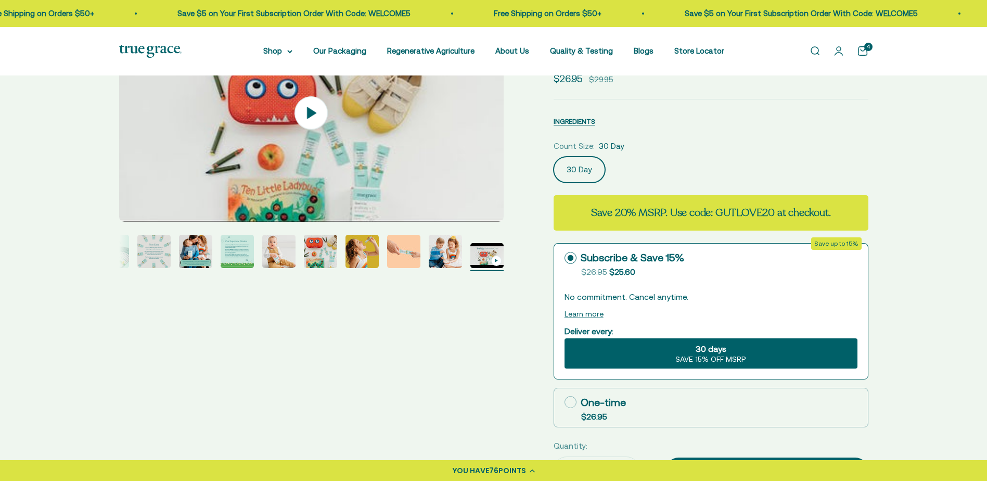
click at [683, 408] on label "One-time $26.95" at bounding box center [711, 407] width 314 height 39
click at [565, 402] on input "One-time $26.95" at bounding box center [564, 402] width 1 height 1
radio input "true"
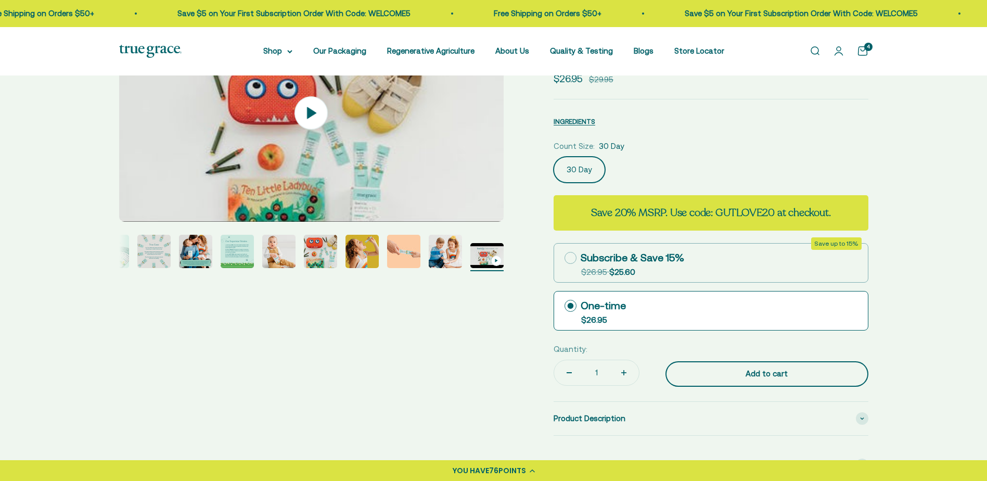
click at [733, 376] on div "Add to cart" at bounding box center [766, 373] width 161 height 12
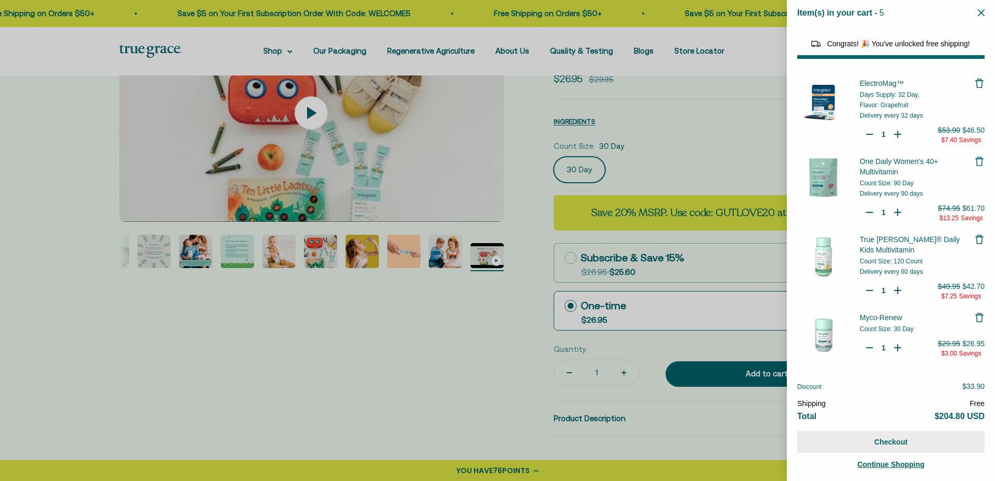
select select "46081071743190"
select select "46108266823894"
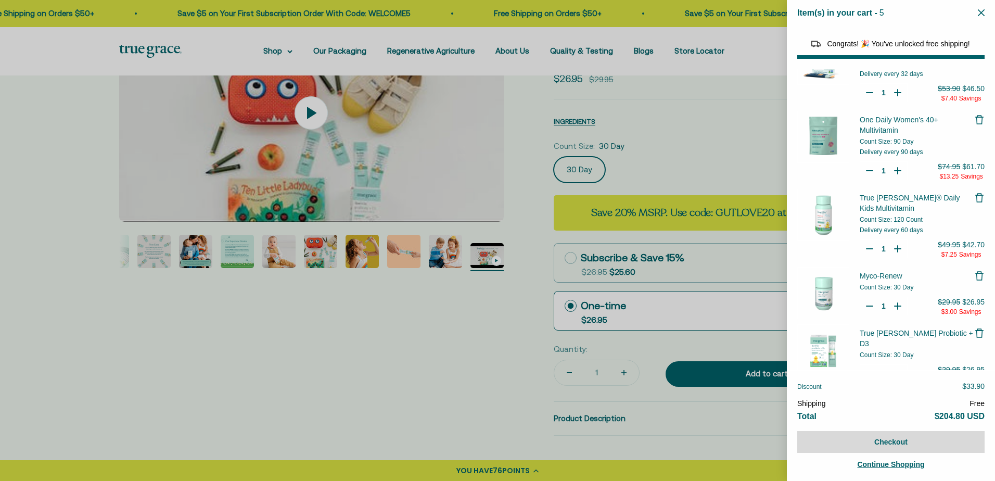
scroll to position [0, 0]
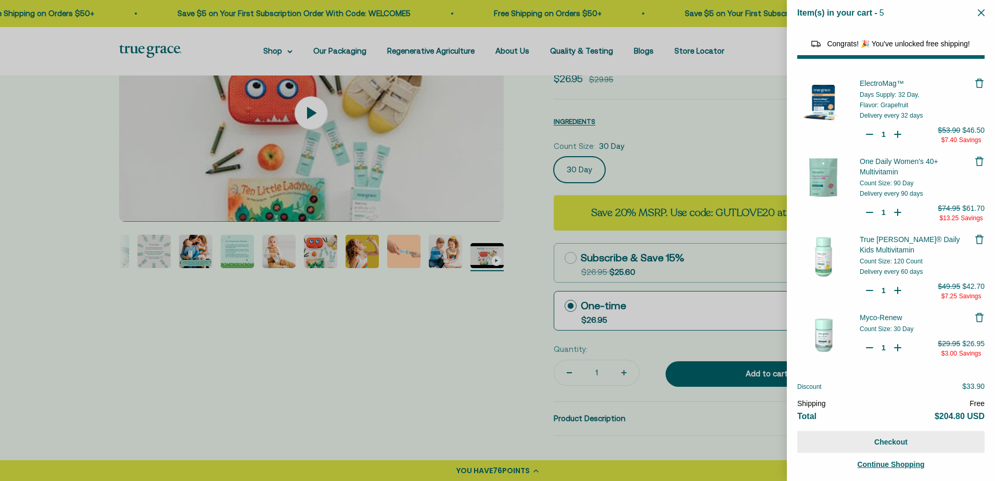
click at [882, 443] on button "Checkout" at bounding box center [890, 442] width 187 height 22
